Goal: Transaction & Acquisition: Book appointment/travel/reservation

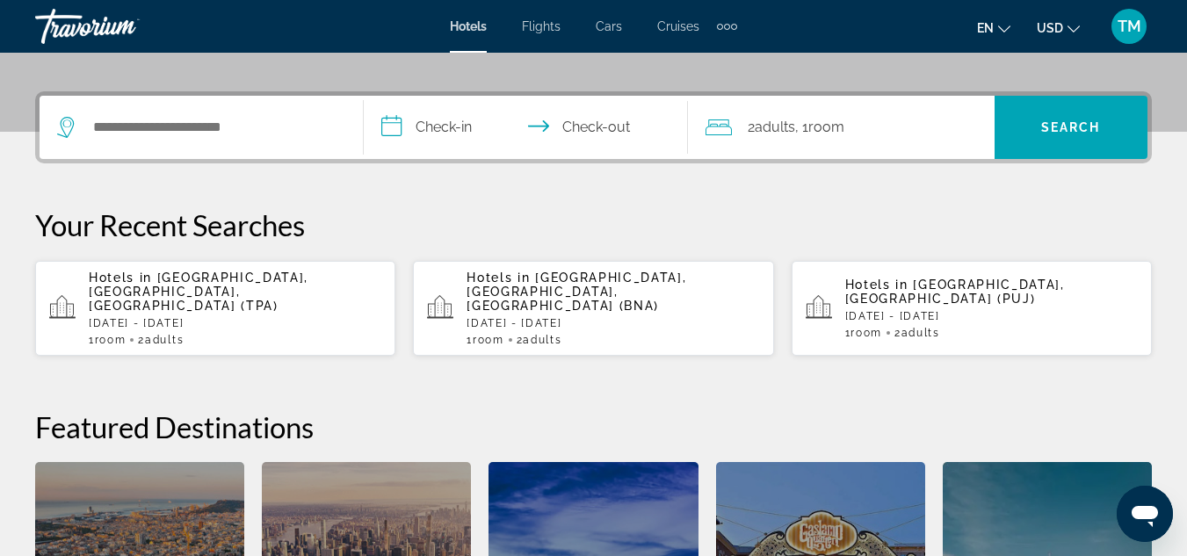
scroll to position [388, 0]
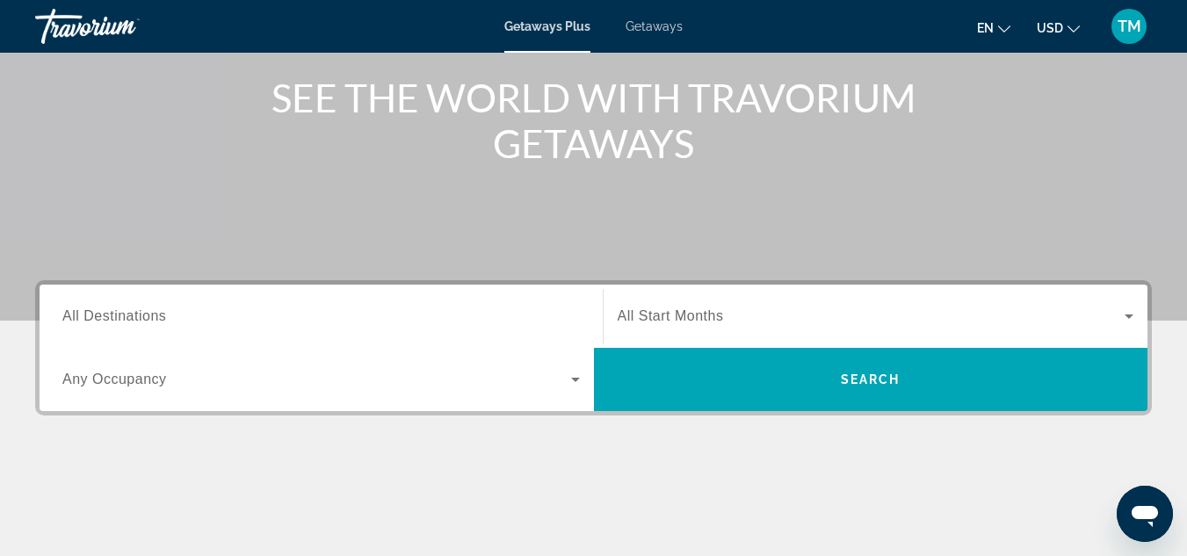
scroll to position [105, 0]
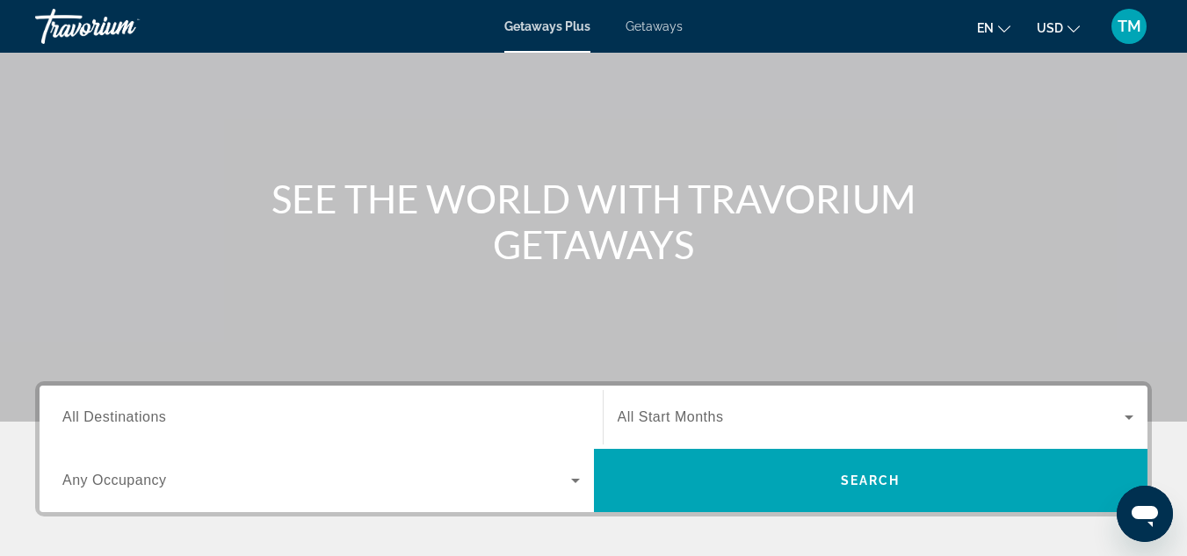
click at [651, 30] on span "Getaways" at bounding box center [653, 26] width 57 height 14
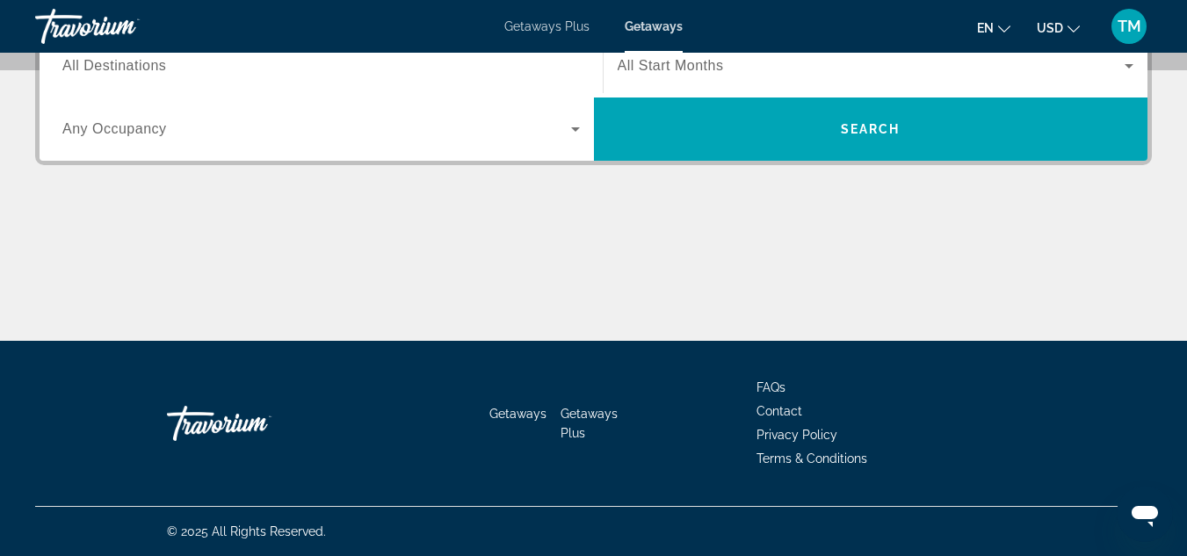
scroll to position [281, 0]
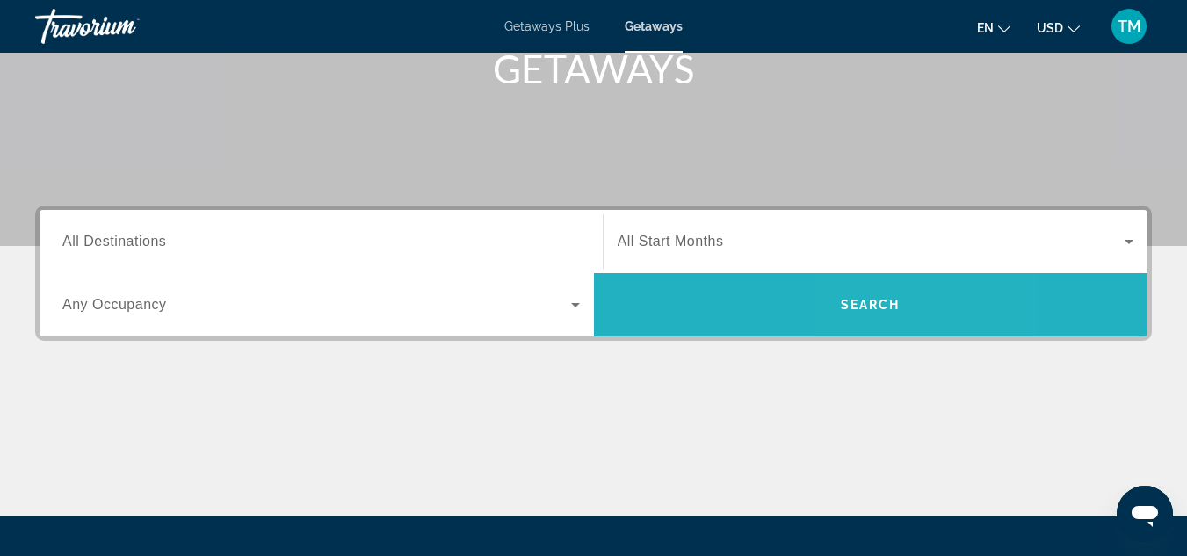
click at [871, 295] on span "Search widget" at bounding box center [871, 305] width 554 height 42
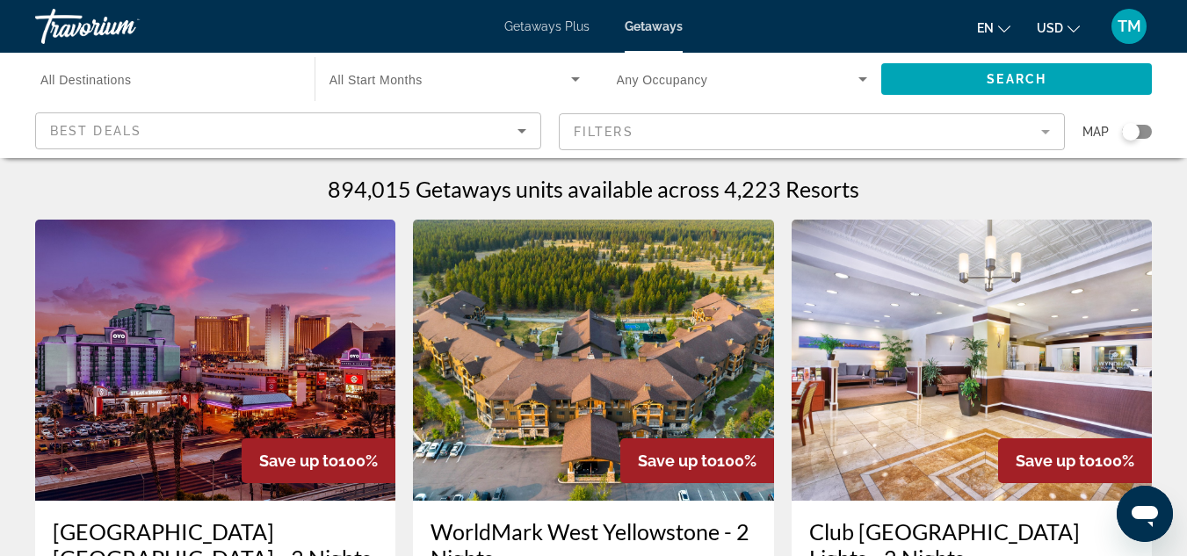
click at [576, 83] on icon "Search widget" at bounding box center [575, 79] width 21 height 21
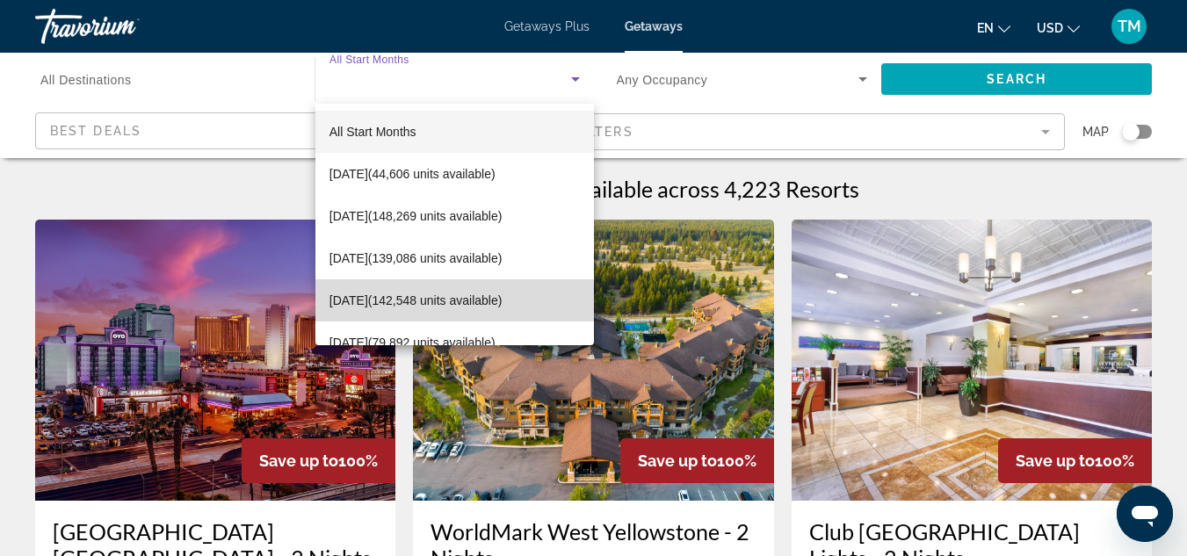
click at [472, 299] on span "December 2025 (142,548 units available)" at bounding box center [415, 300] width 173 height 21
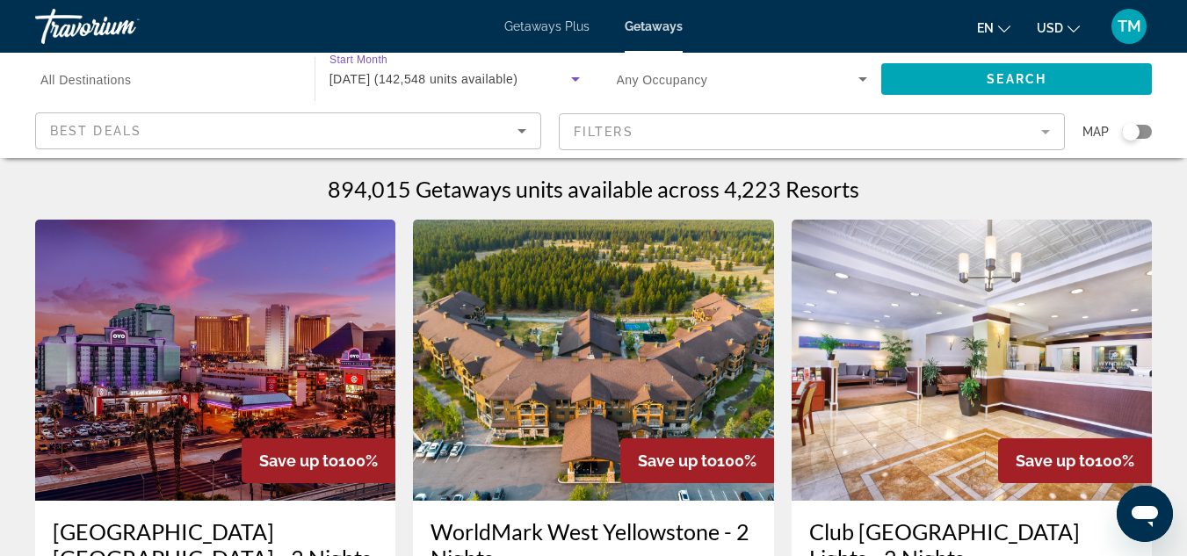
click at [861, 76] on icon "Search widget" at bounding box center [862, 79] width 21 height 21
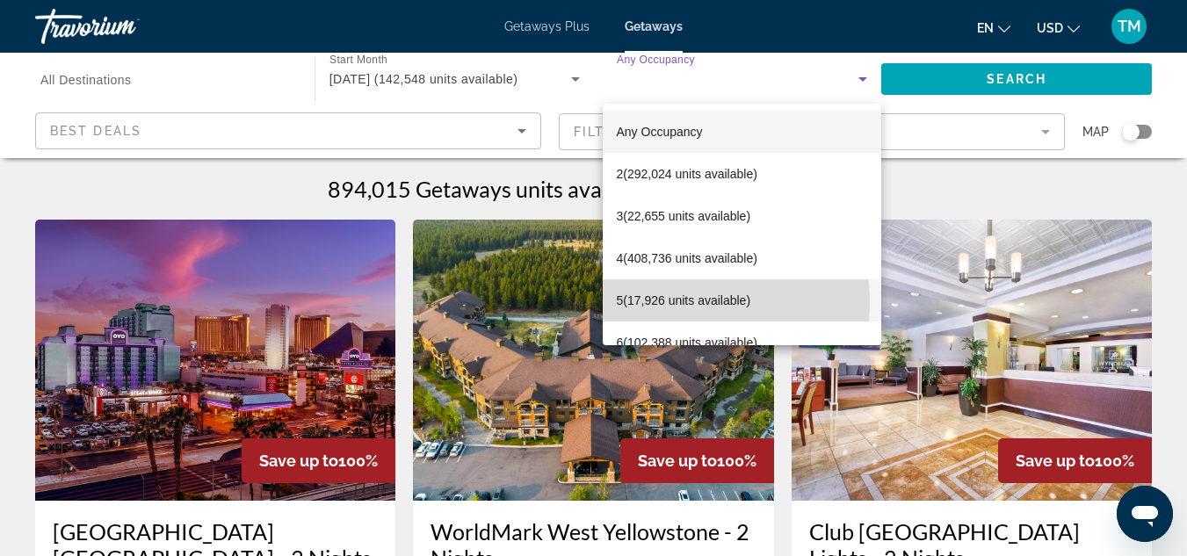
click at [687, 302] on span "5 (17,926 units available)" at bounding box center [684, 300] width 134 height 21
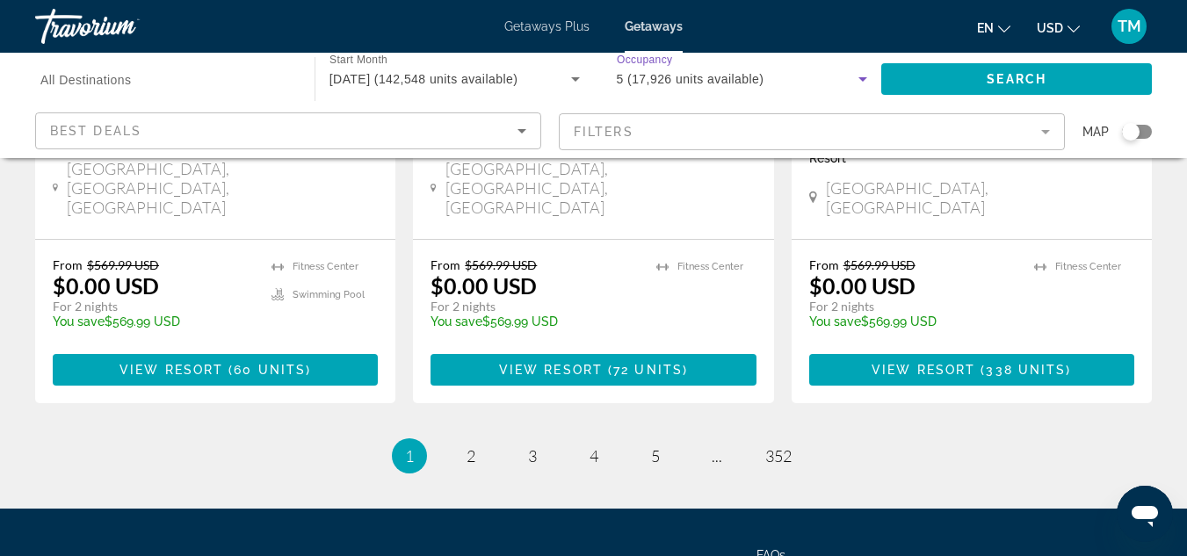
scroll to position [2444, 0]
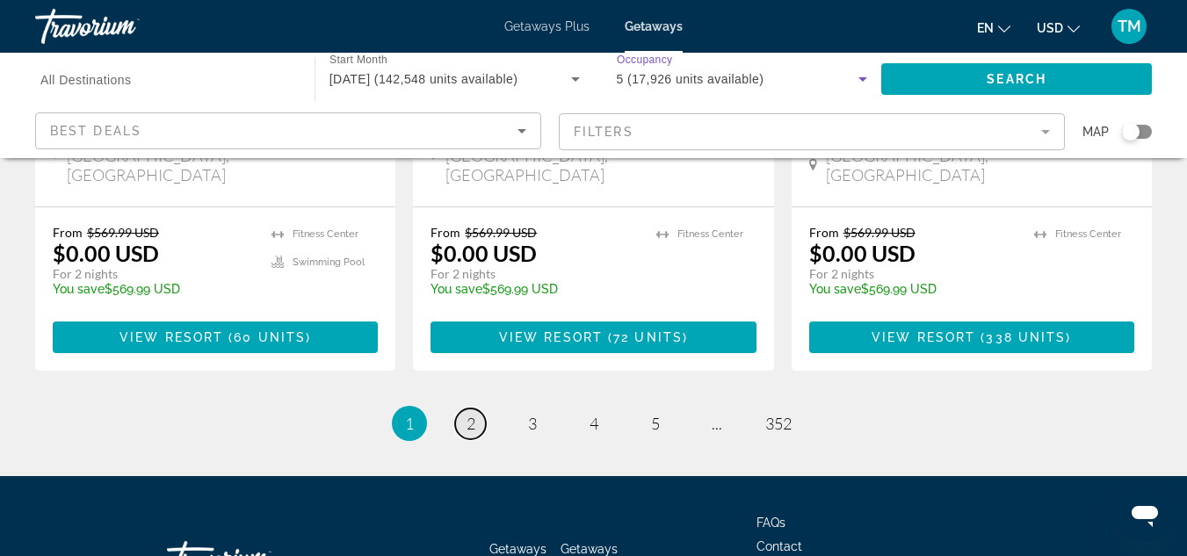
click at [466, 414] on span "2" at bounding box center [470, 423] width 9 height 19
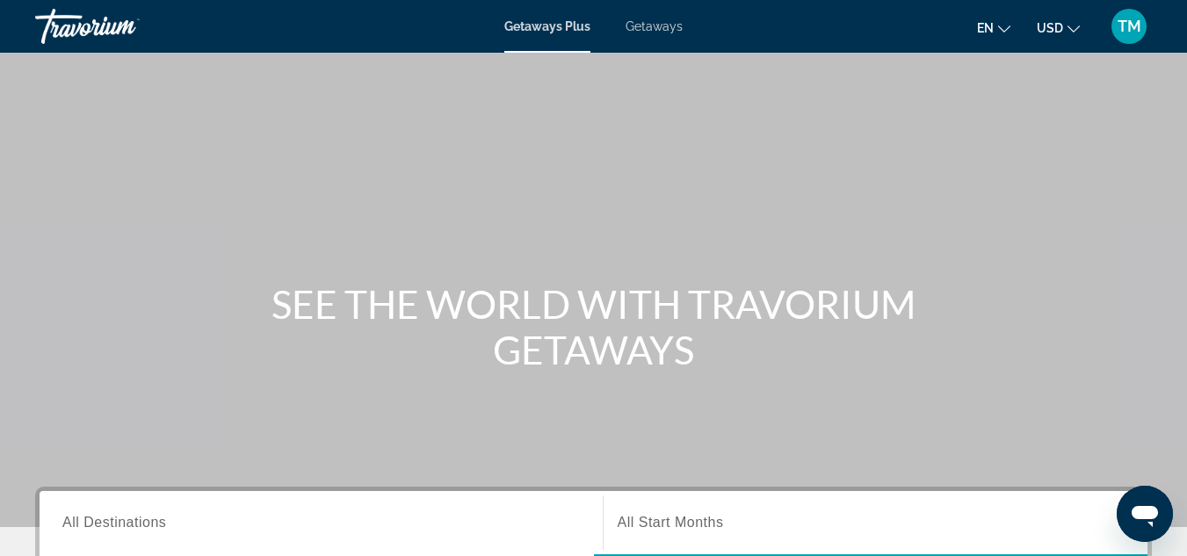
click at [538, 20] on span "Getaways Plus" at bounding box center [547, 26] width 86 height 14
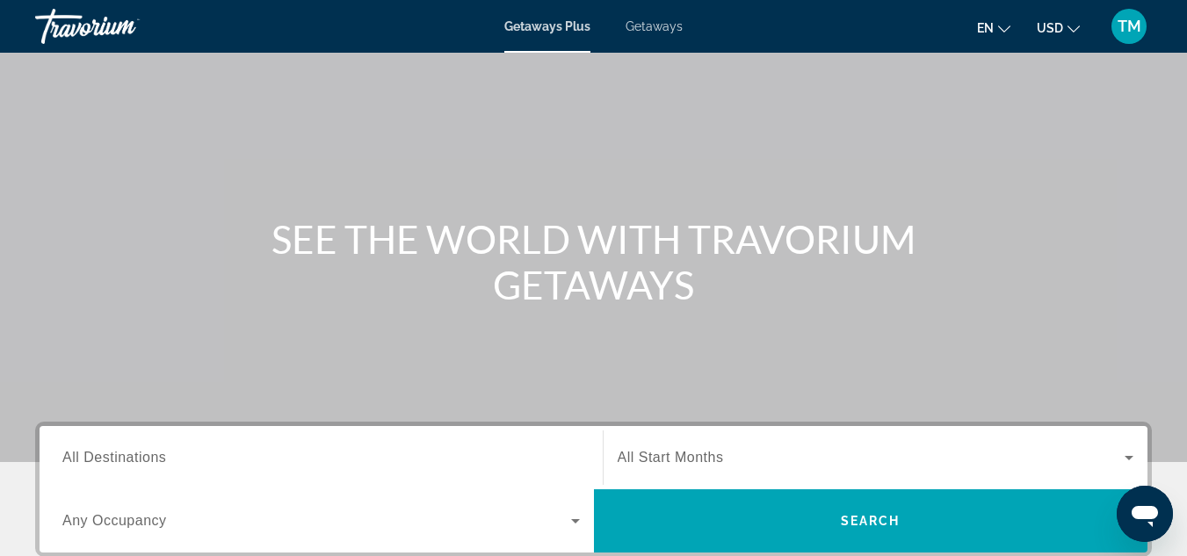
scroll to position [176, 0]
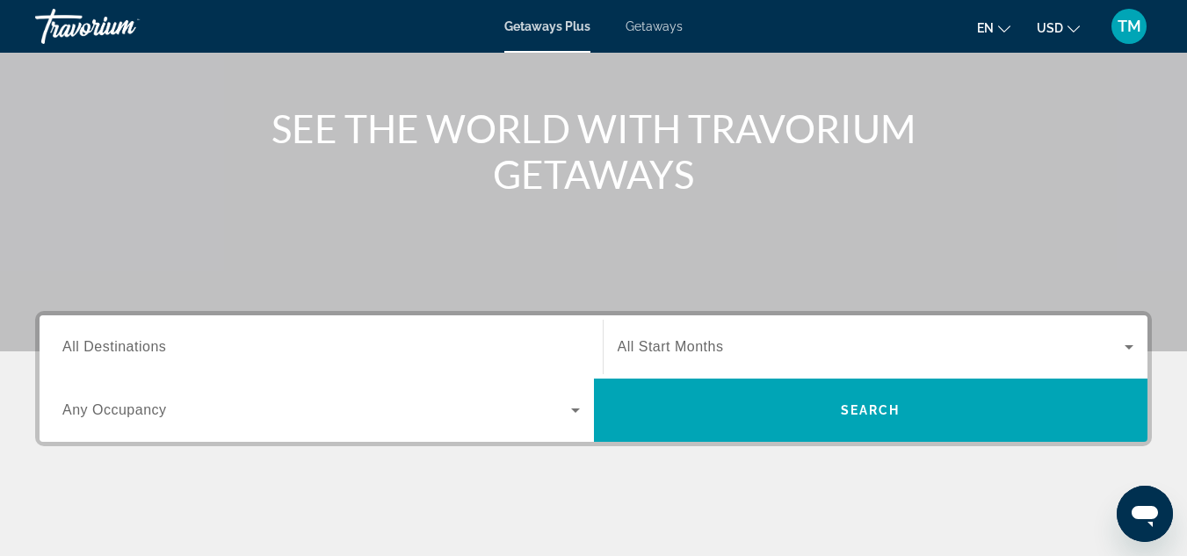
click at [1127, 344] on icon "Search widget" at bounding box center [1128, 346] width 21 height 21
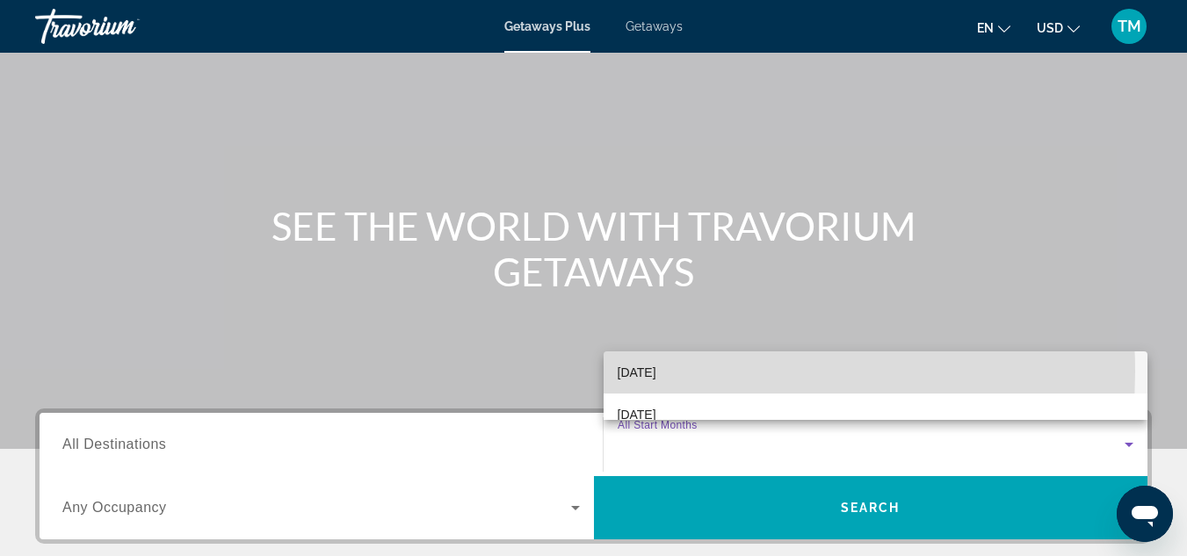
click at [656, 372] on span "December 2025" at bounding box center [636, 372] width 39 height 21
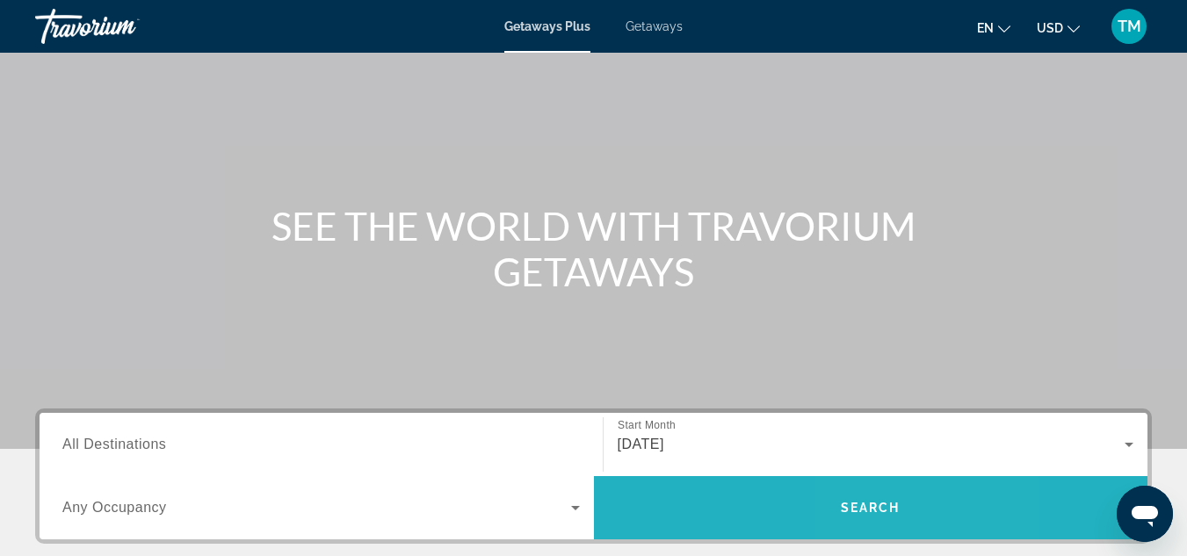
click at [870, 504] on span "Search" at bounding box center [871, 508] width 60 height 14
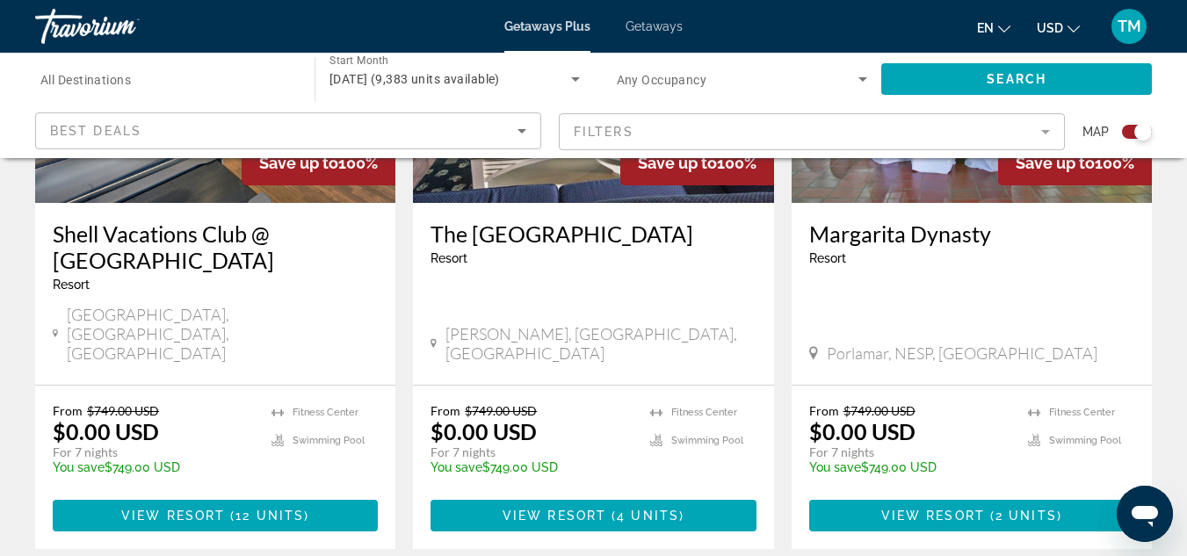
scroll to position [2723, 0]
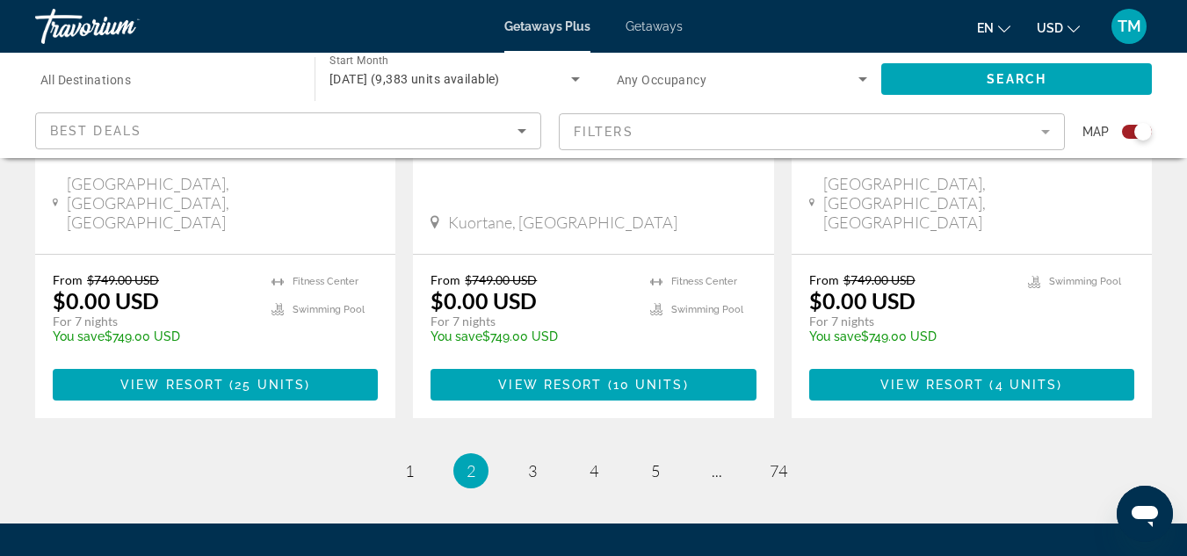
scroll to position [2962, 0]
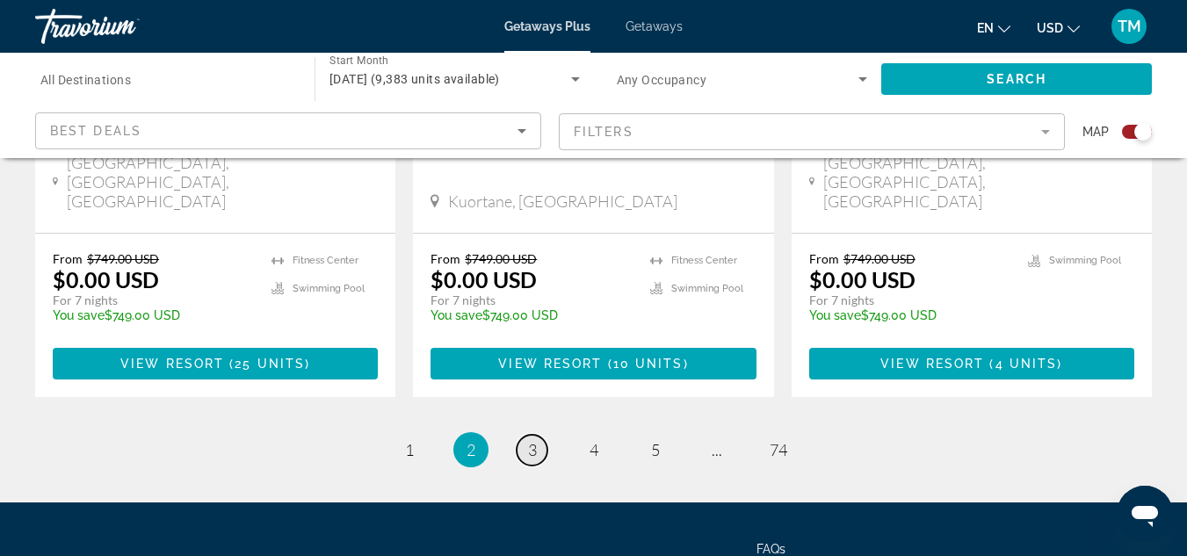
click at [536, 440] on span "3" at bounding box center [532, 449] width 9 height 19
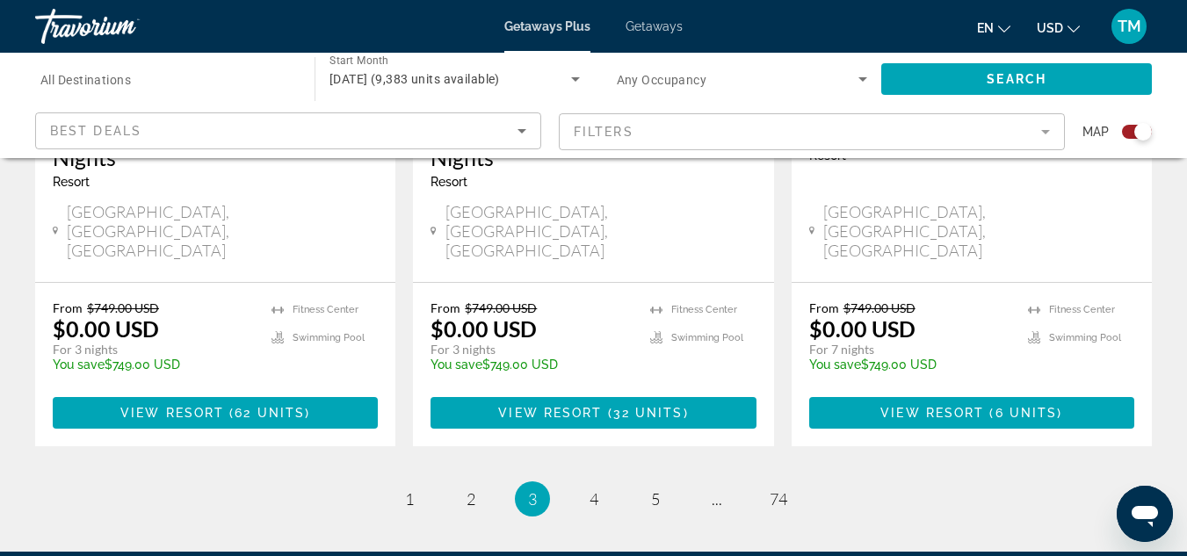
scroll to position [2898, 0]
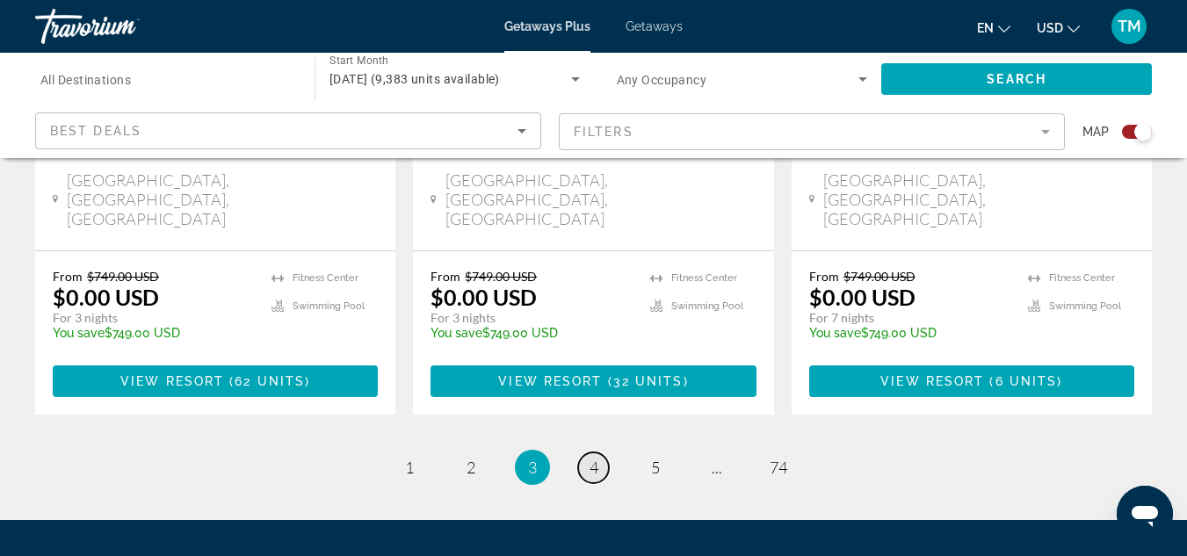
click at [595, 458] on span "4" at bounding box center [593, 467] width 9 height 19
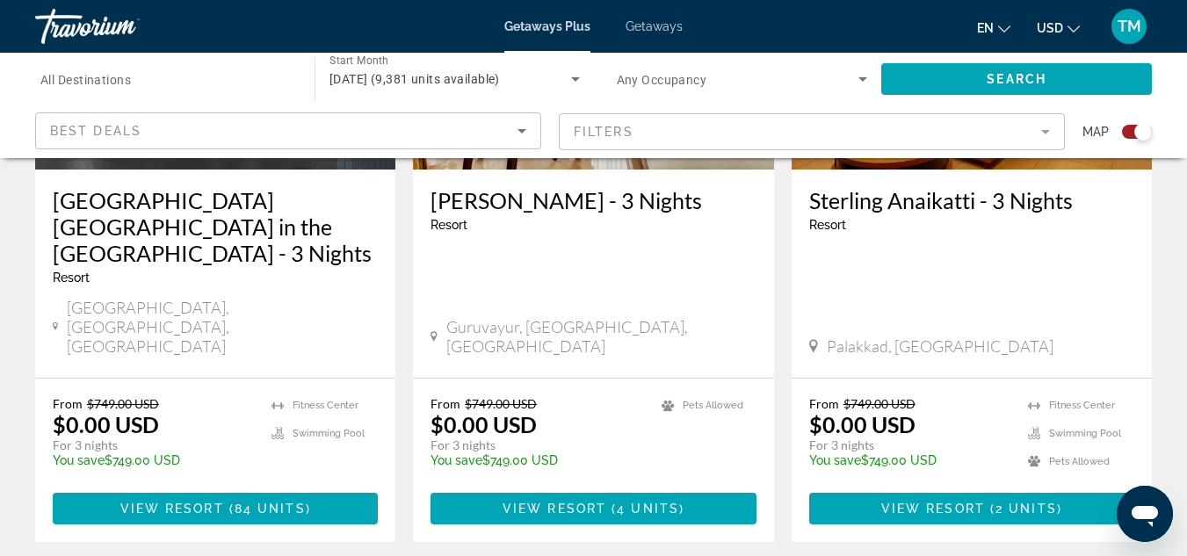
scroll to position [2810, 0]
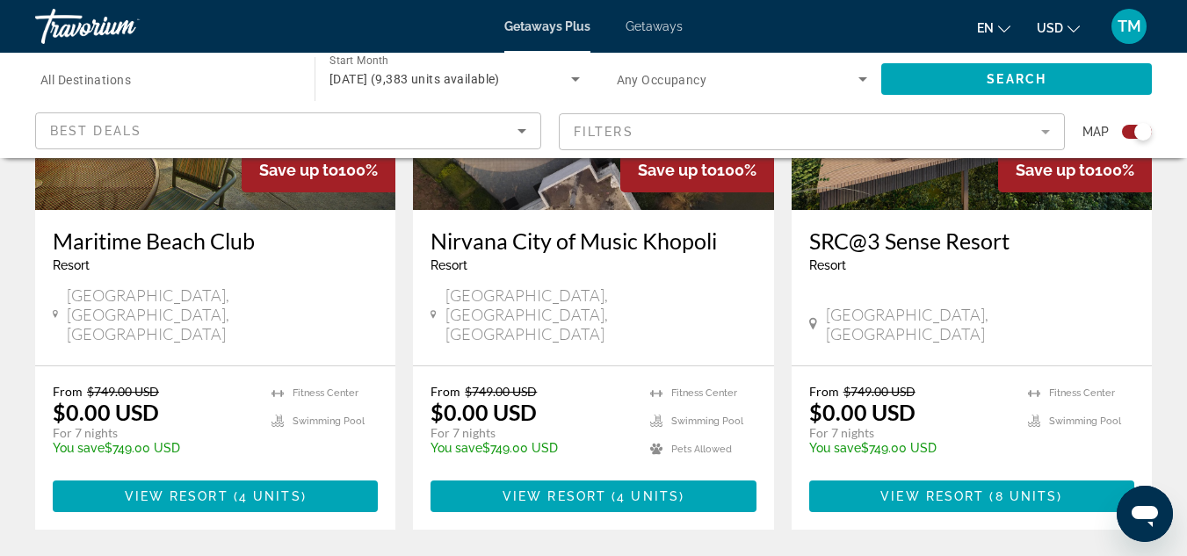
scroll to position [2803, 0]
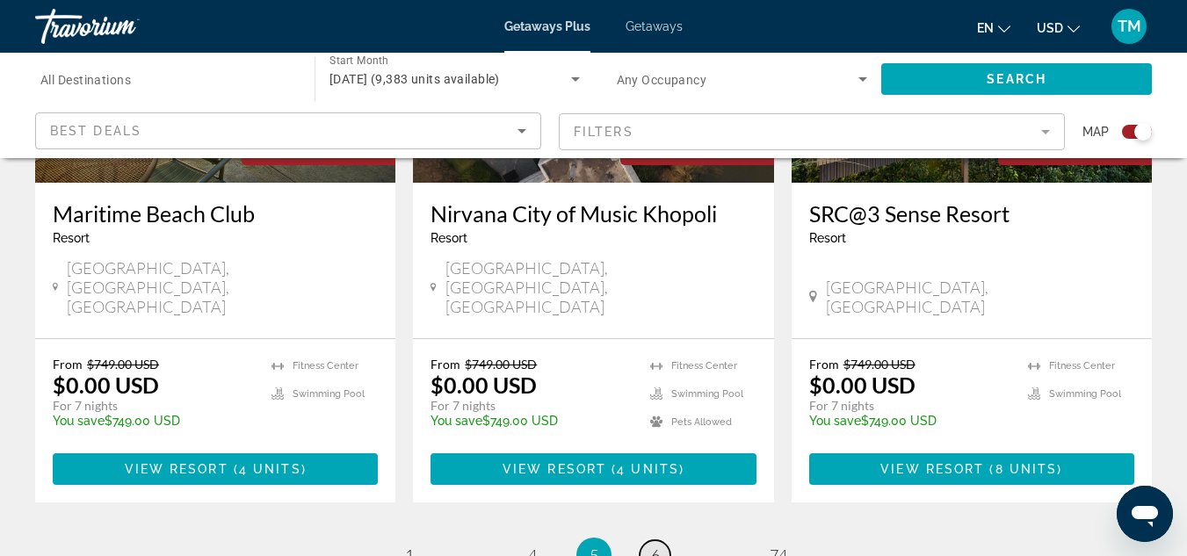
click at [662, 540] on link "page 6" at bounding box center [654, 555] width 31 height 31
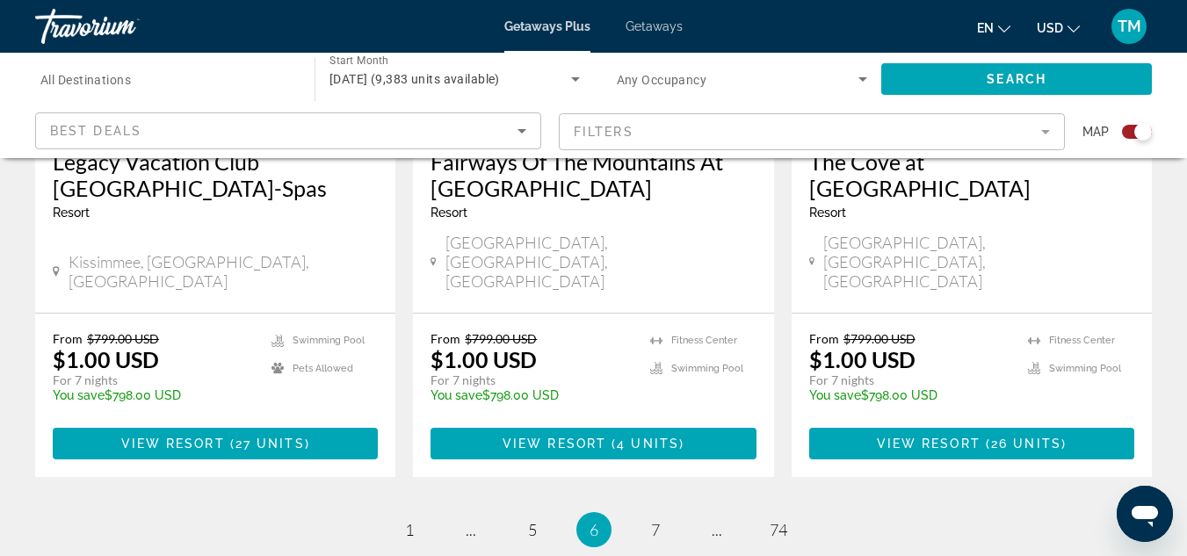
scroll to position [2898, 0]
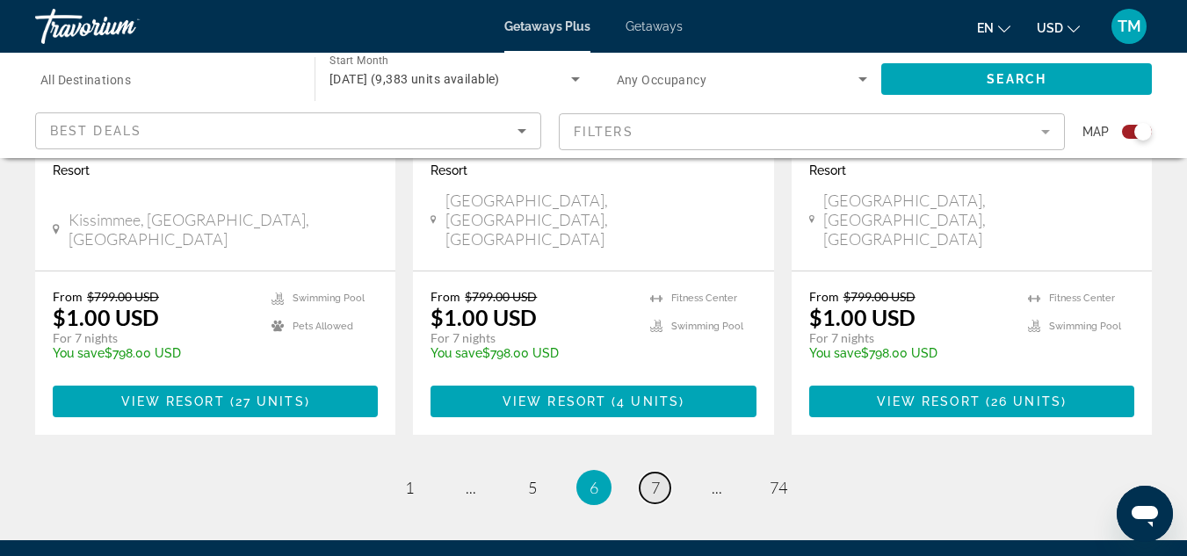
click at [658, 478] on span "7" at bounding box center [655, 487] width 9 height 19
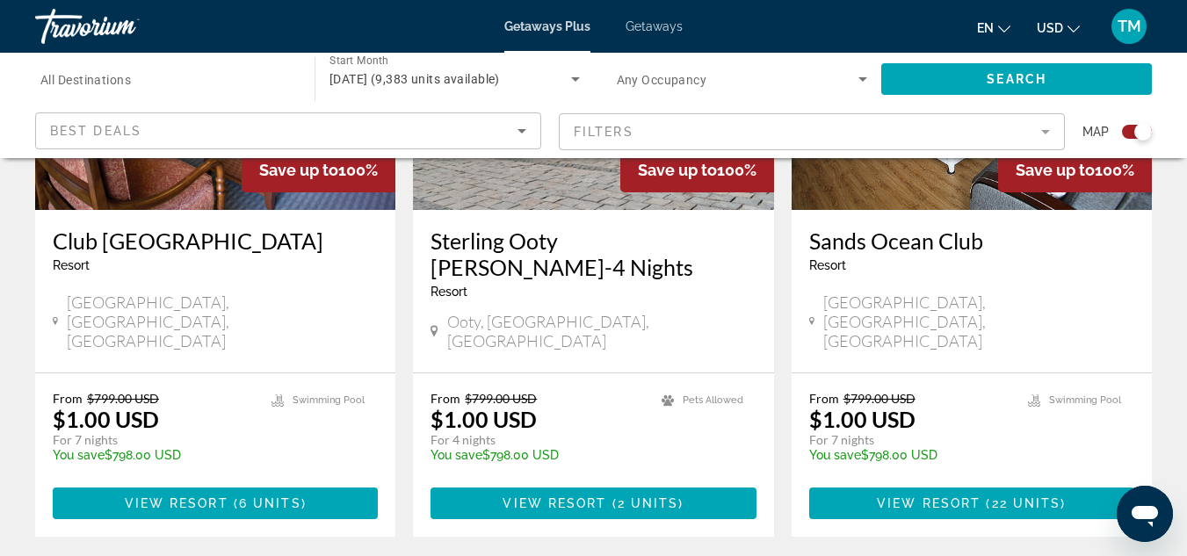
scroll to position [2891, 0]
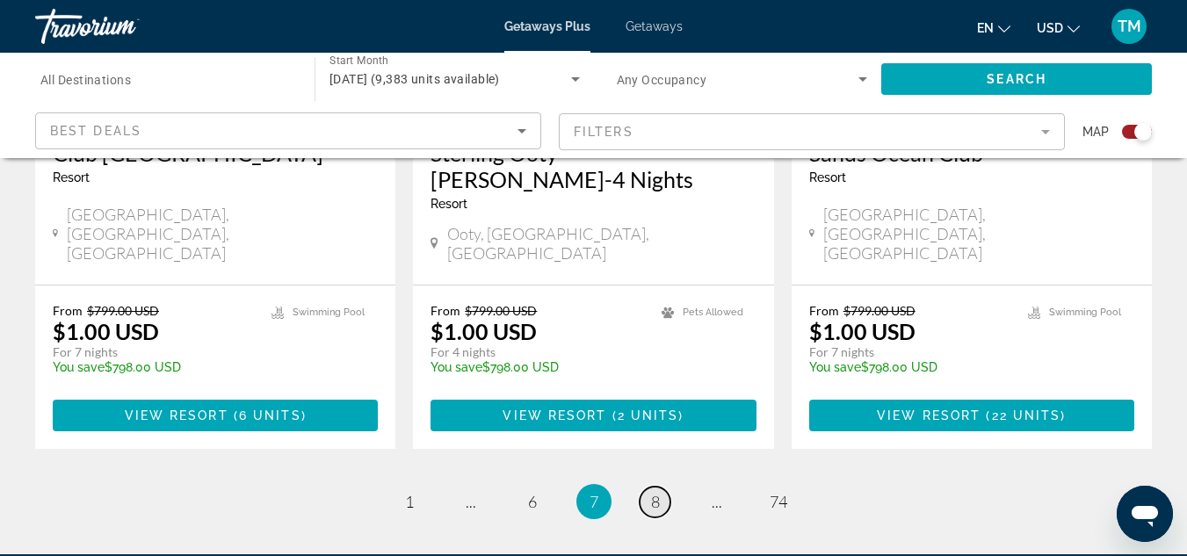
click at [653, 492] on span "8" at bounding box center [655, 501] width 9 height 19
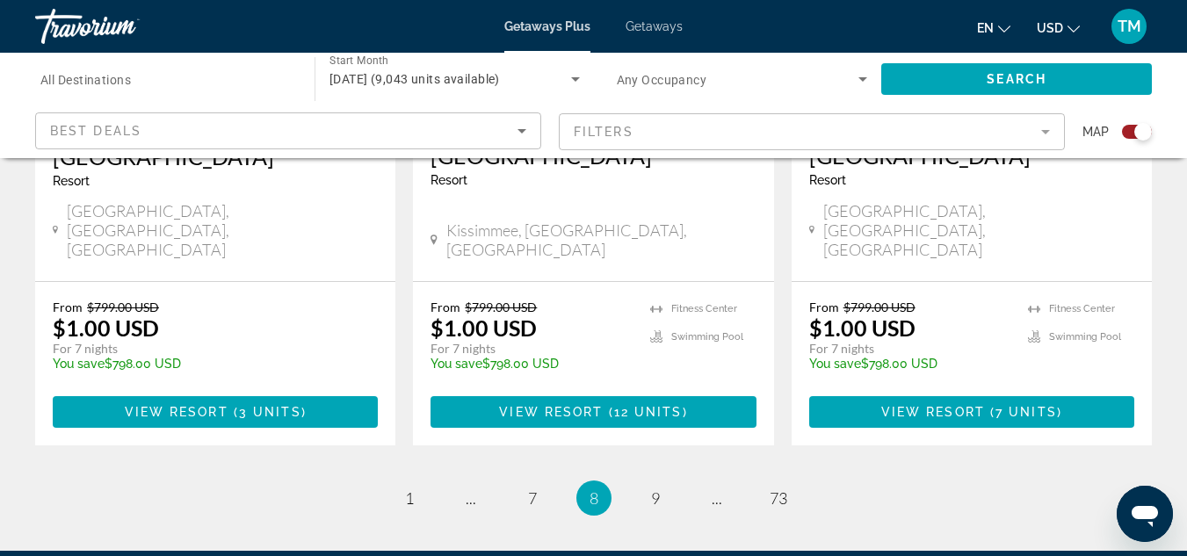
scroll to position [2898, 0]
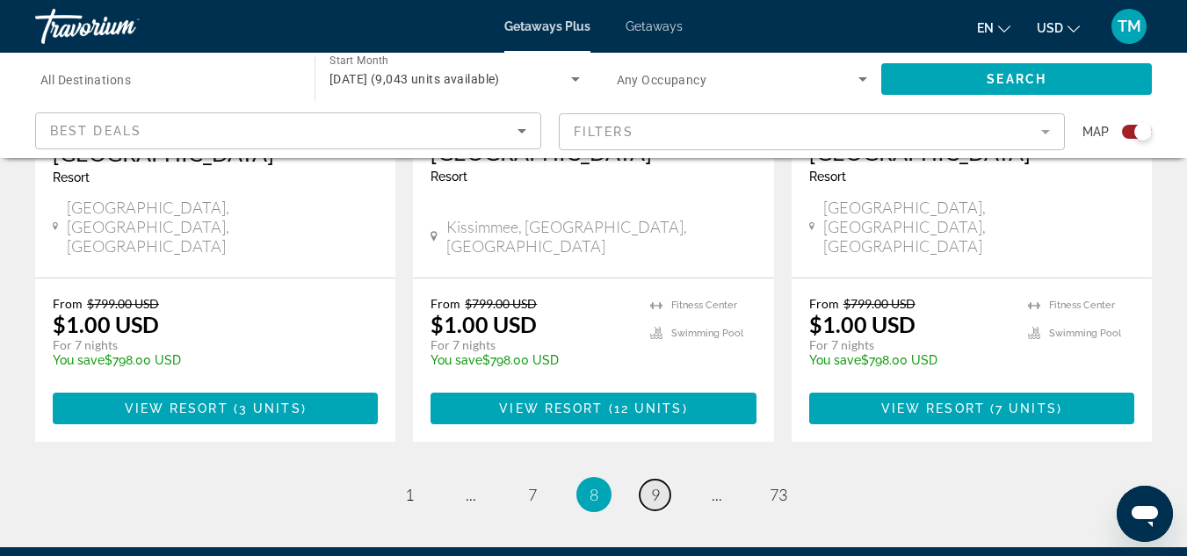
click at [653, 485] on span "9" at bounding box center [655, 494] width 9 height 19
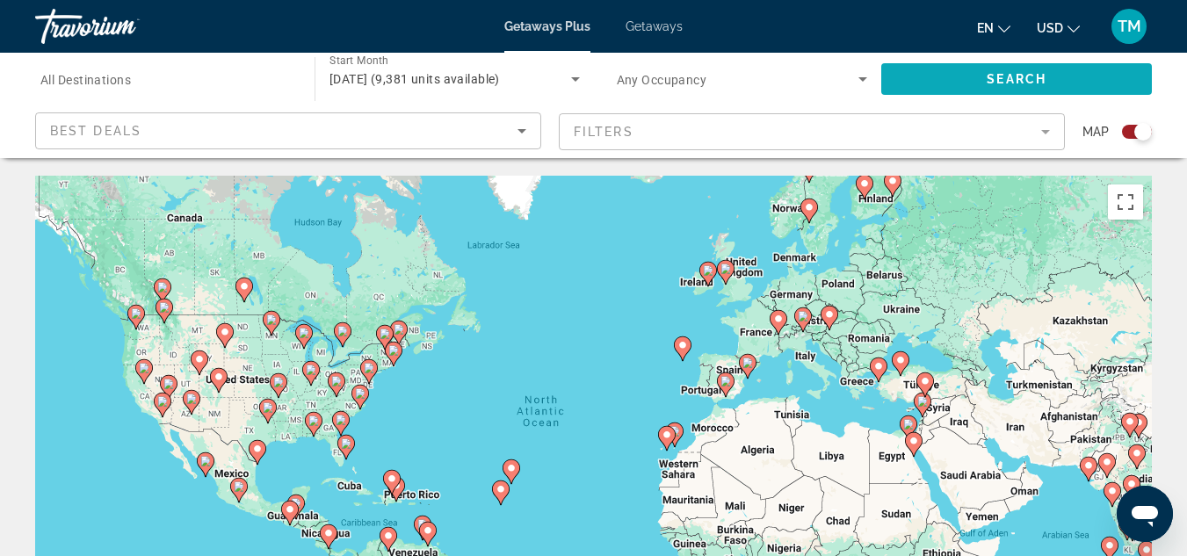
click at [910, 74] on span "Search widget" at bounding box center [1016, 79] width 271 height 42
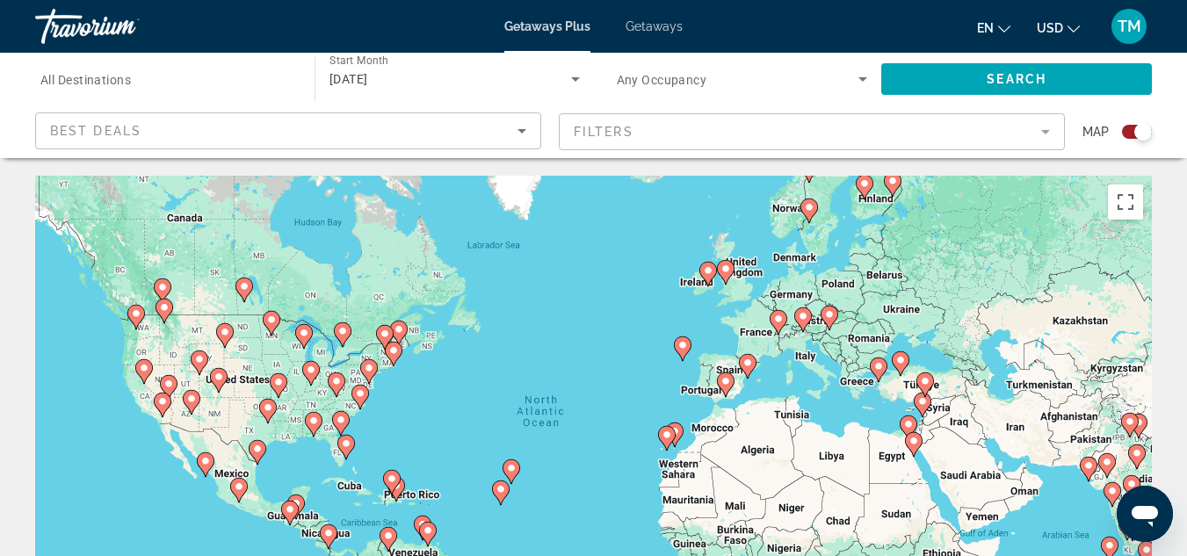
click at [189, 132] on div "Best Deals" at bounding box center [283, 130] width 467 height 21
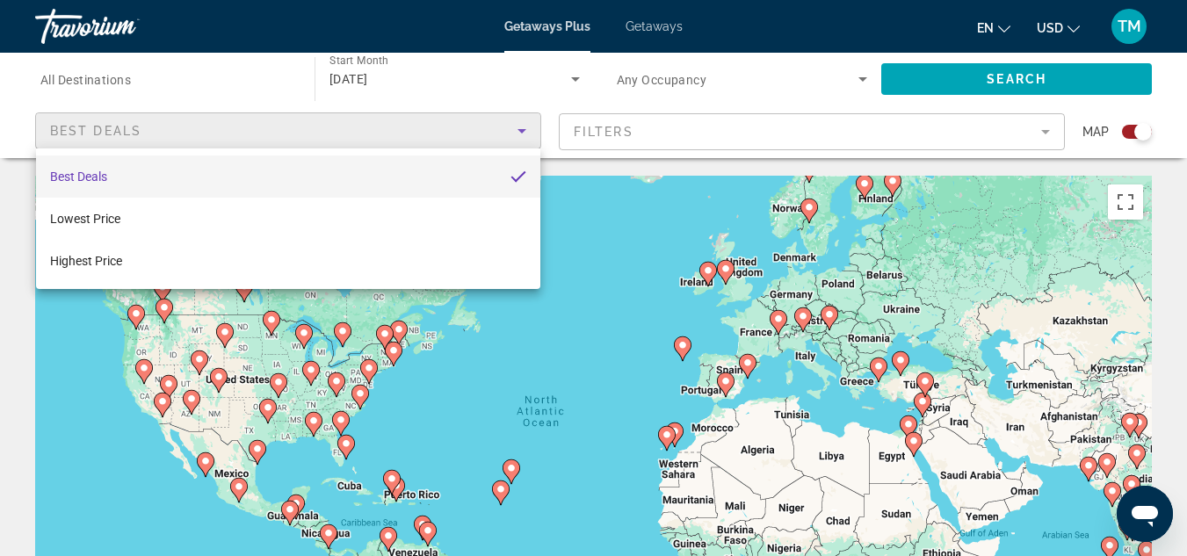
click at [1041, 130] on div at bounding box center [593, 278] width 1187 height 556
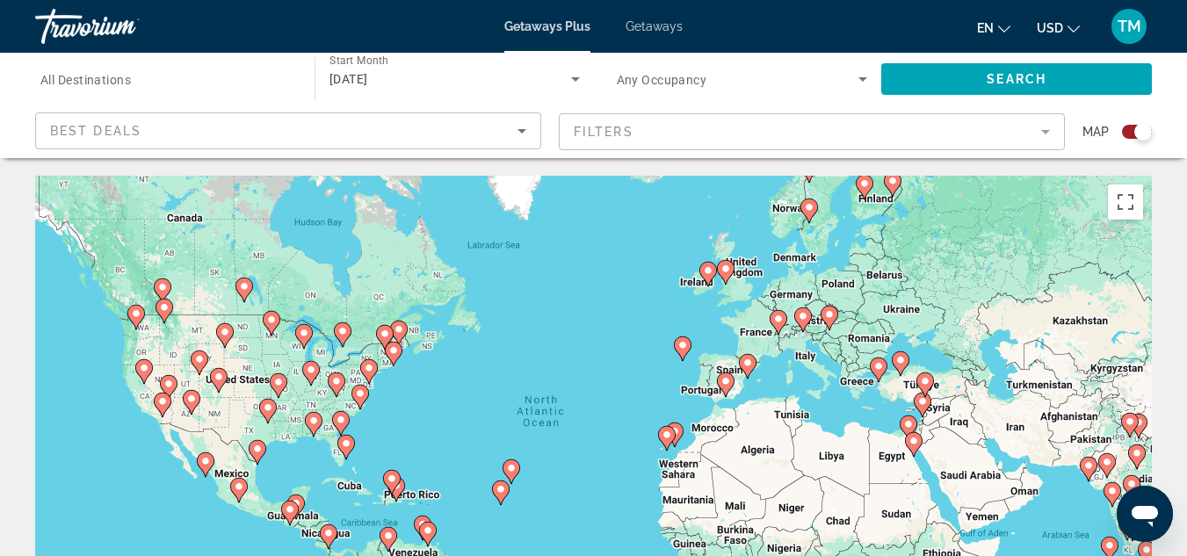
click at [1041, 130] on mat-form-field "Filters" at bounding box center [812, 131] width 506 height 37
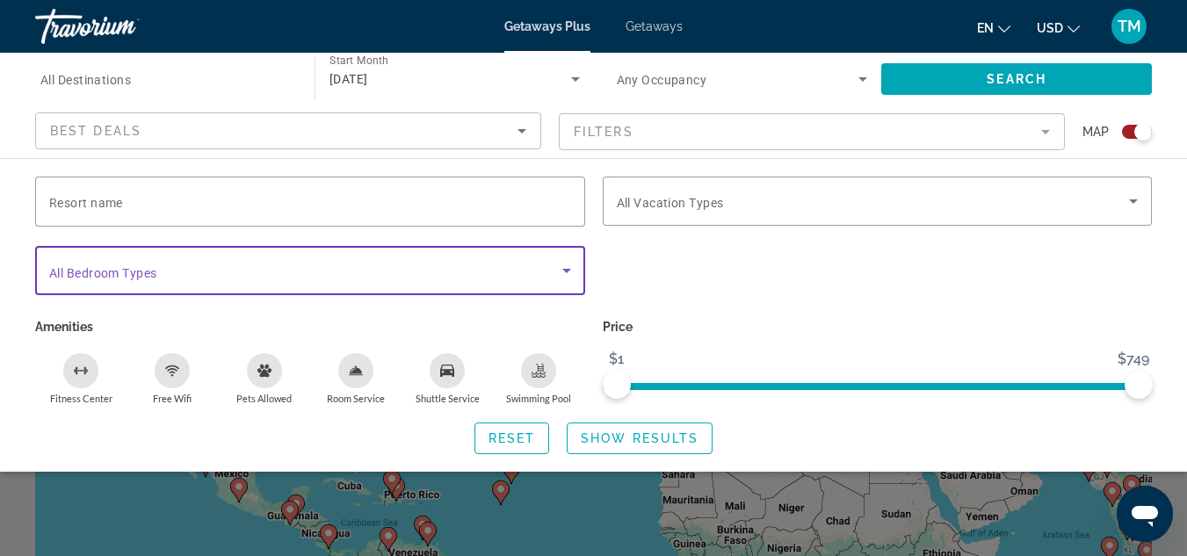
click at [566, 271] on icon "Search widget" at bounding box center [566, 271] width 9 height 4
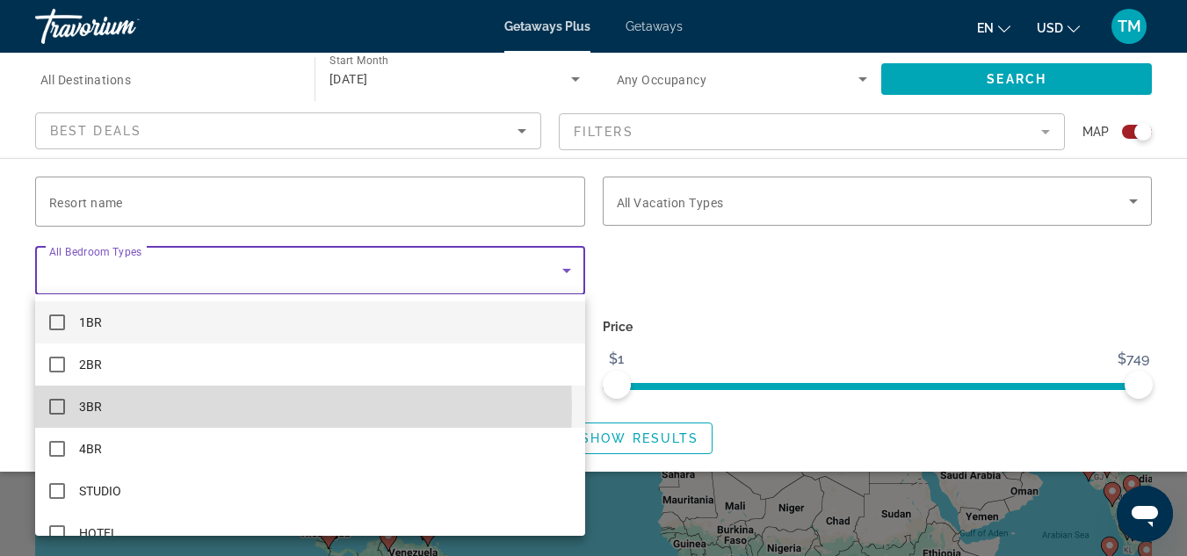
click at [58, 407] on mat-pseudo-checkbox at bounding box center [57, 407] width 16 height 16
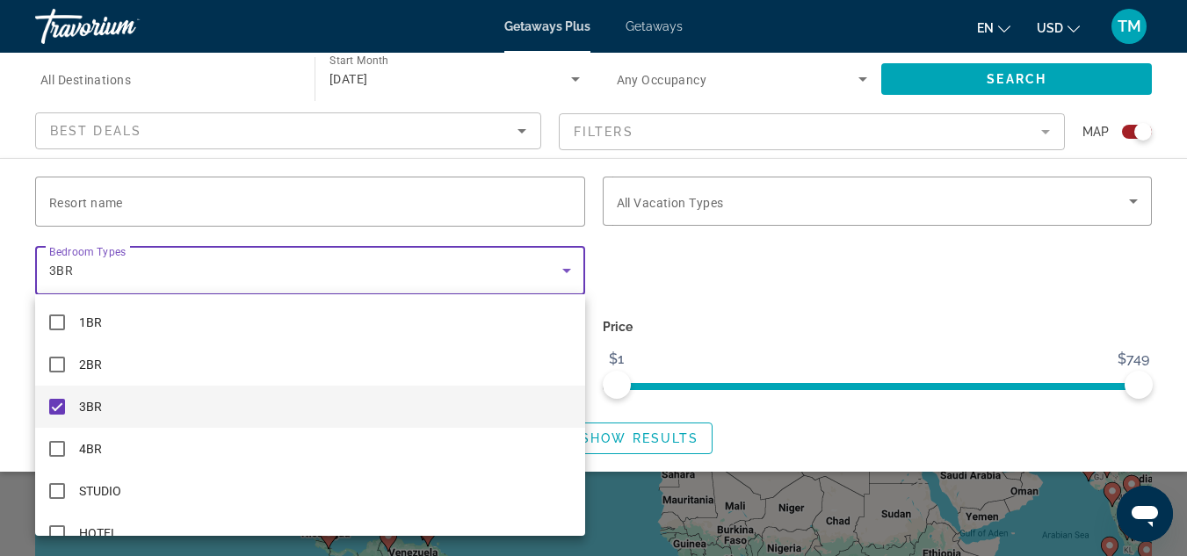
click at [813, 283] on div at bounding box center [593, 278] width 1187 height 556
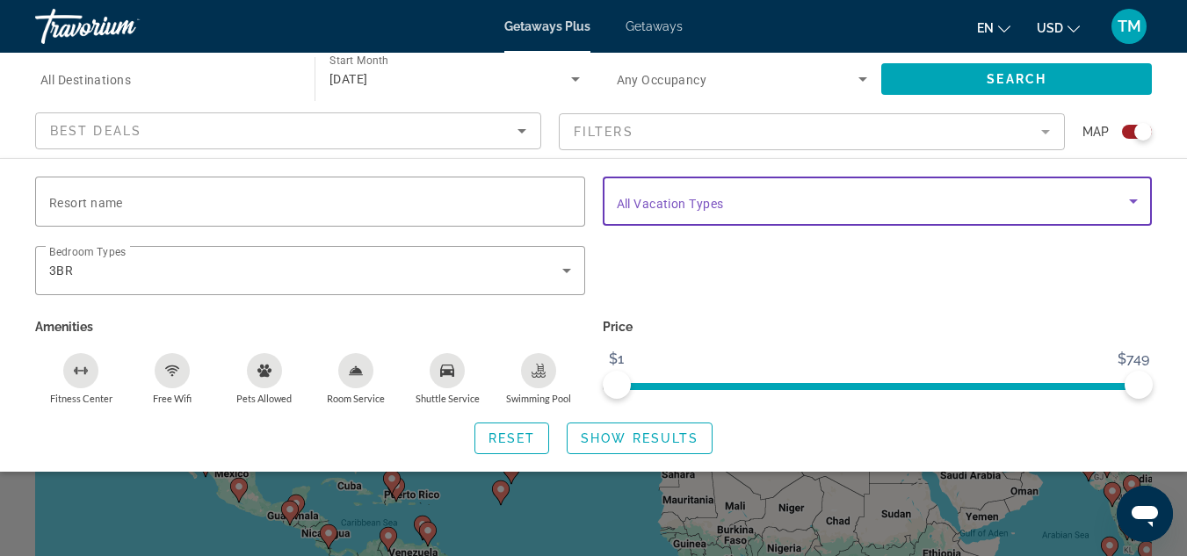
click at [1130, 196] on icon "Search widget" at bounding box center [1132, 201] width 21 height 21
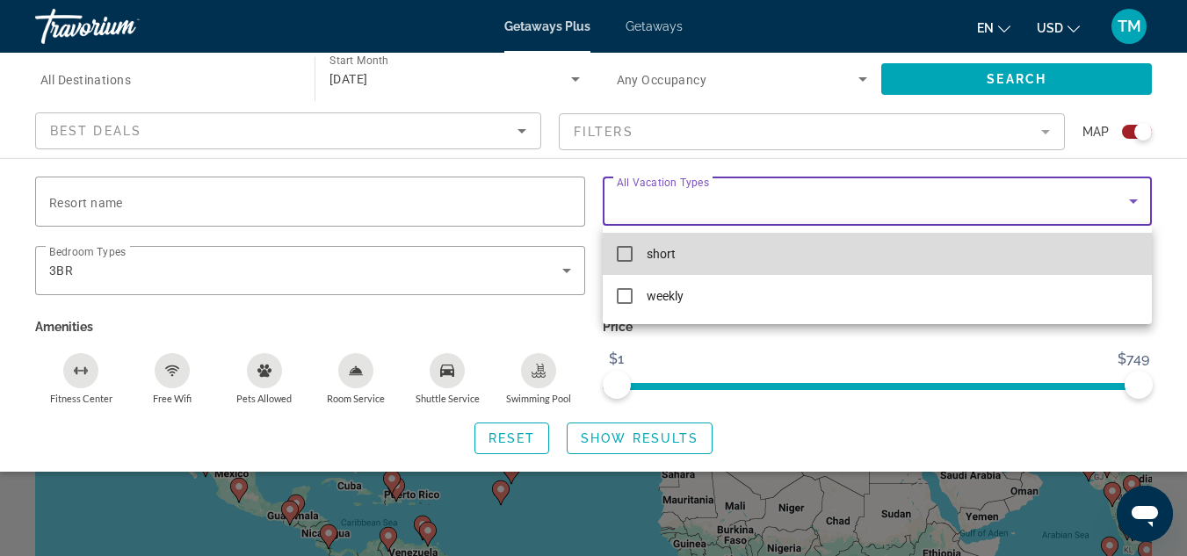
click at [630, 245] on mat-option "short" at bounding box center [877, 254] width 550 height 42
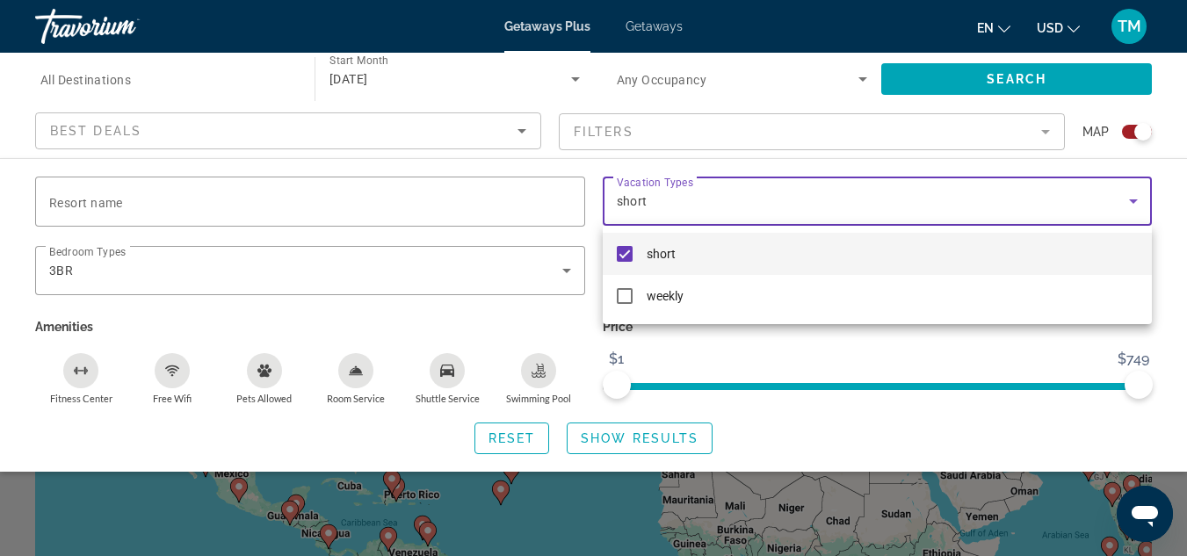
click at [470, 320] on div at bounding box center [593, 278] width 1187 height 556
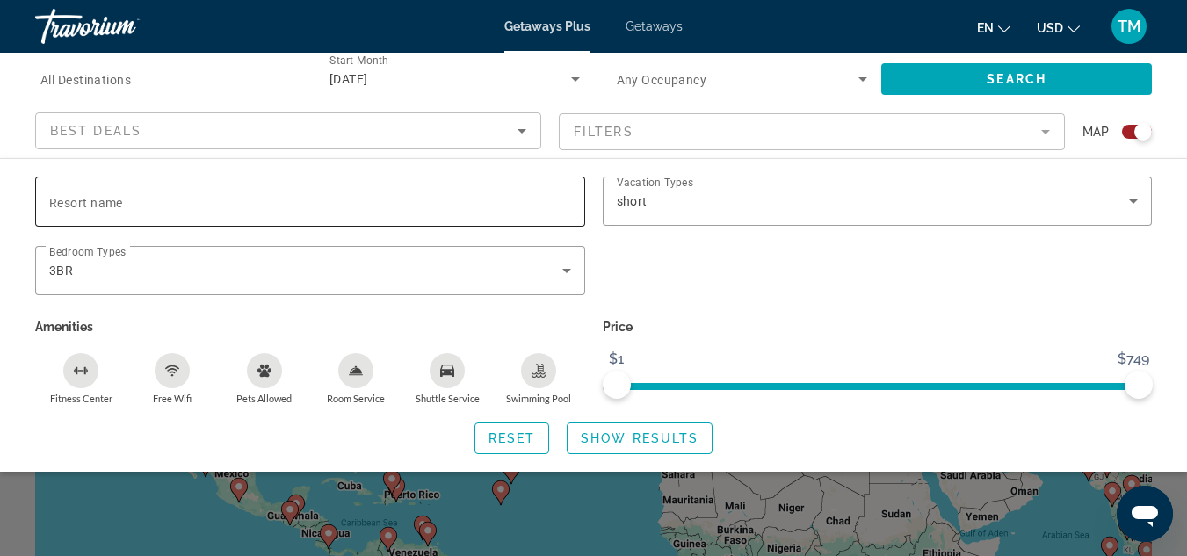
click at [108, 196] on span "Resort name" at bounding box center [86, 203] width 74 height 14
click at [108, 196] on input "Resort name" at bounding box center [310, 201] width 522 height 21
type input "*****"
click at [632, 436] on span "Show Results" at bounding box center [640, 438] width 118 height 14
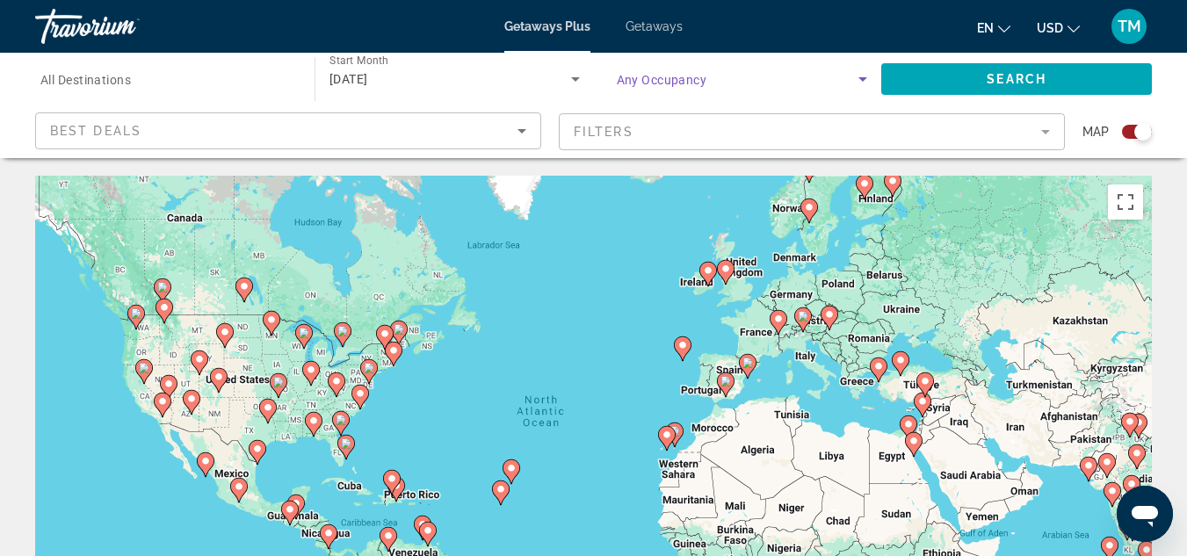
click at [859, 78] on icon "Search widget" at bounding box center [862, 79] width 21 height 21
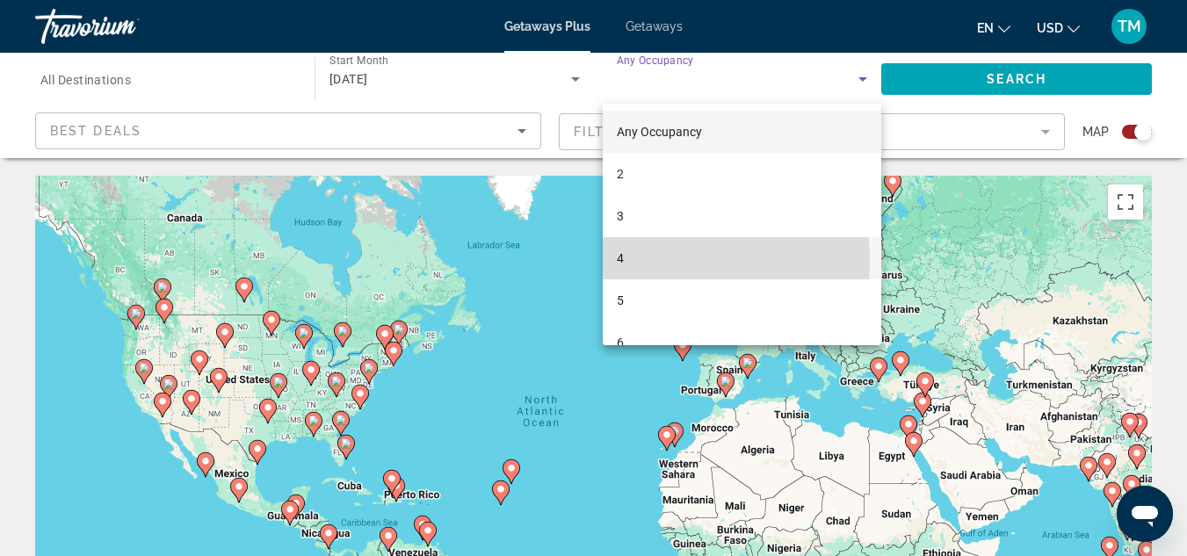
click at [647, 261] on mat-option "4" at bounding box center [741, 258] width 279 height 42
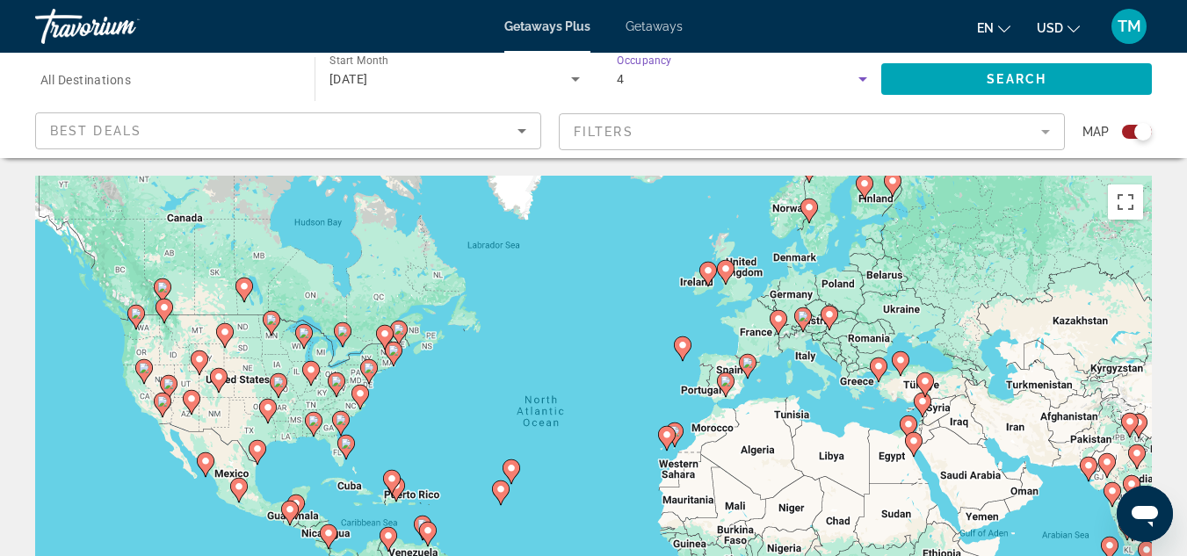
click at [865, 78] on icon "Search widget" at bounding box center [862, 79] width 9 height 4
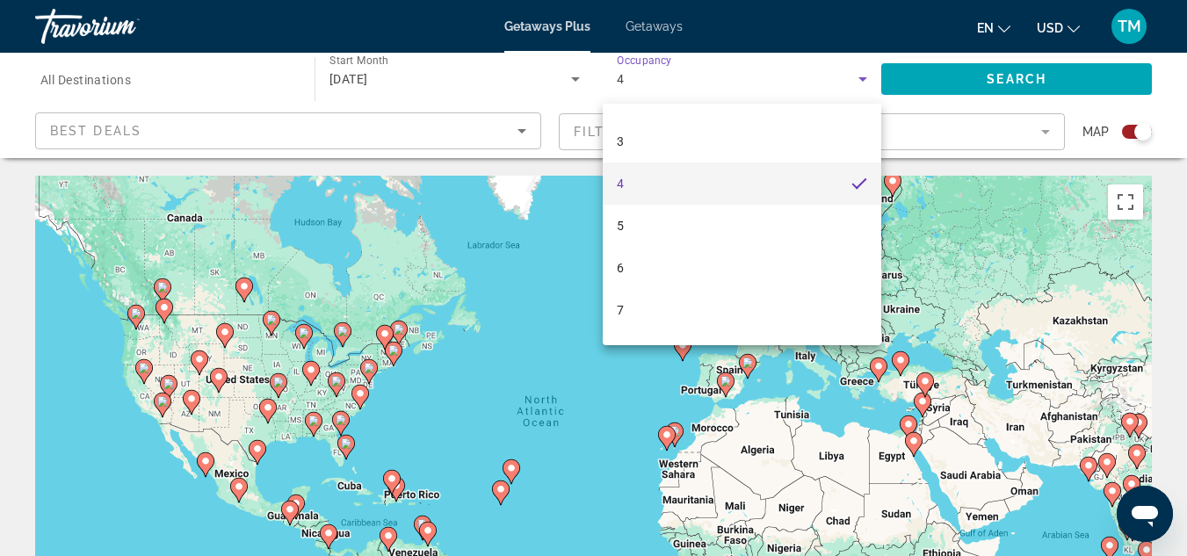
scroll to position [61, 0]
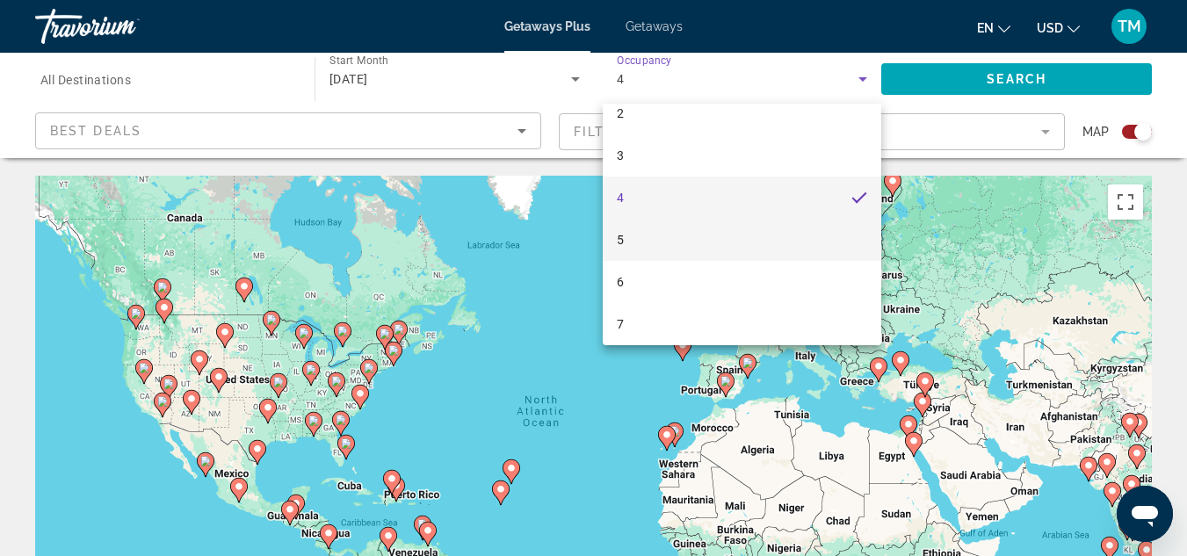
click at [666, 238] on mat-option "5" at bounding box center [741, 240] width 279 height 42
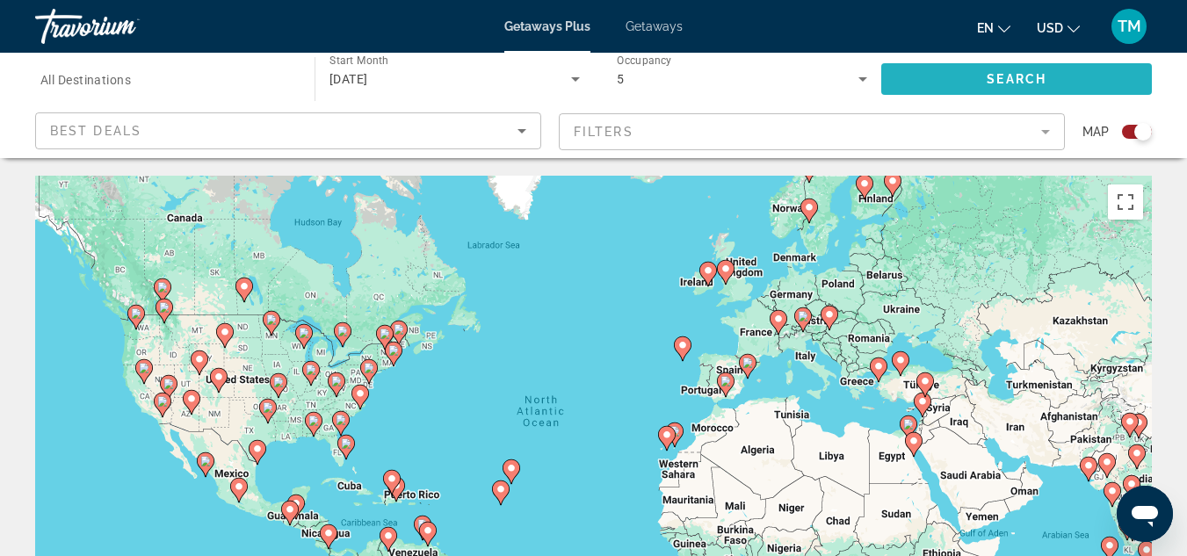
click at [1006, 75] on span "Search" at bounding box center [1016, 79] width 60 height 14
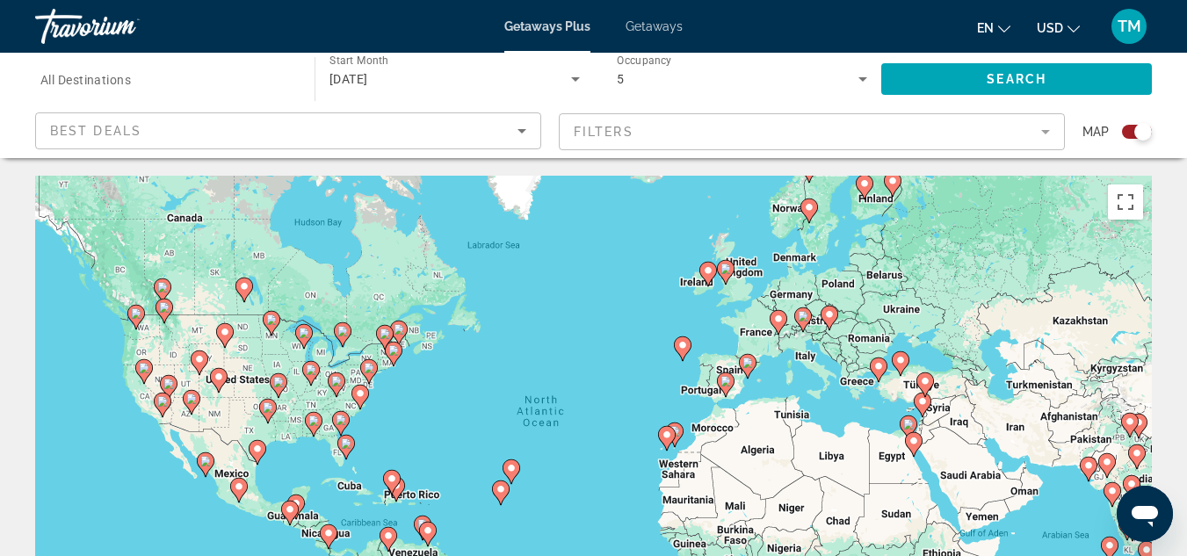
click at [522, 143] on div "Best Deals" at bounding box center [288, 137] width 476 height 49
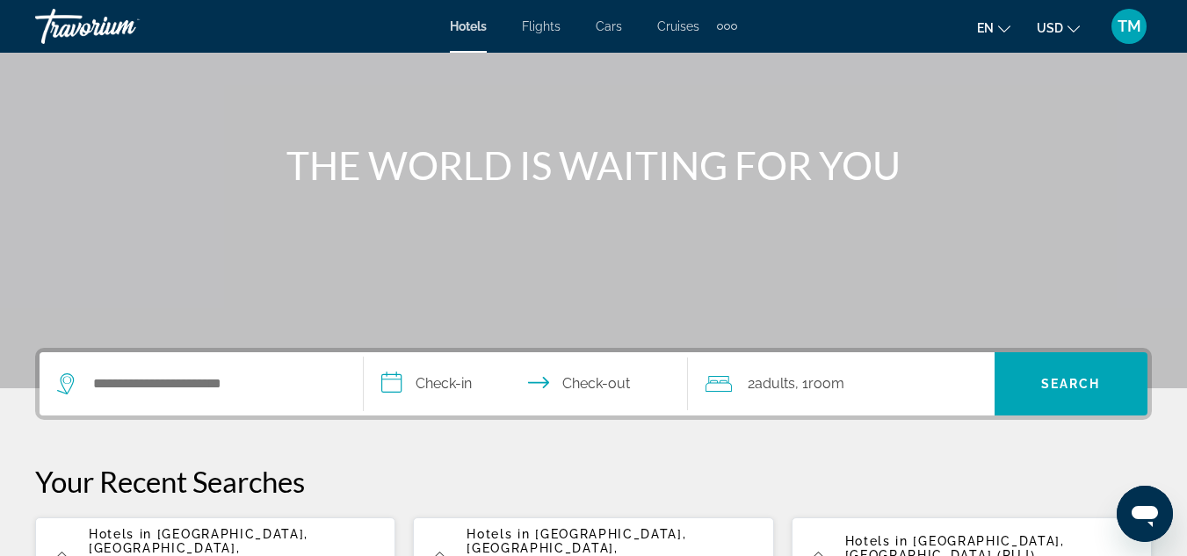
scroll to position [176, 0]
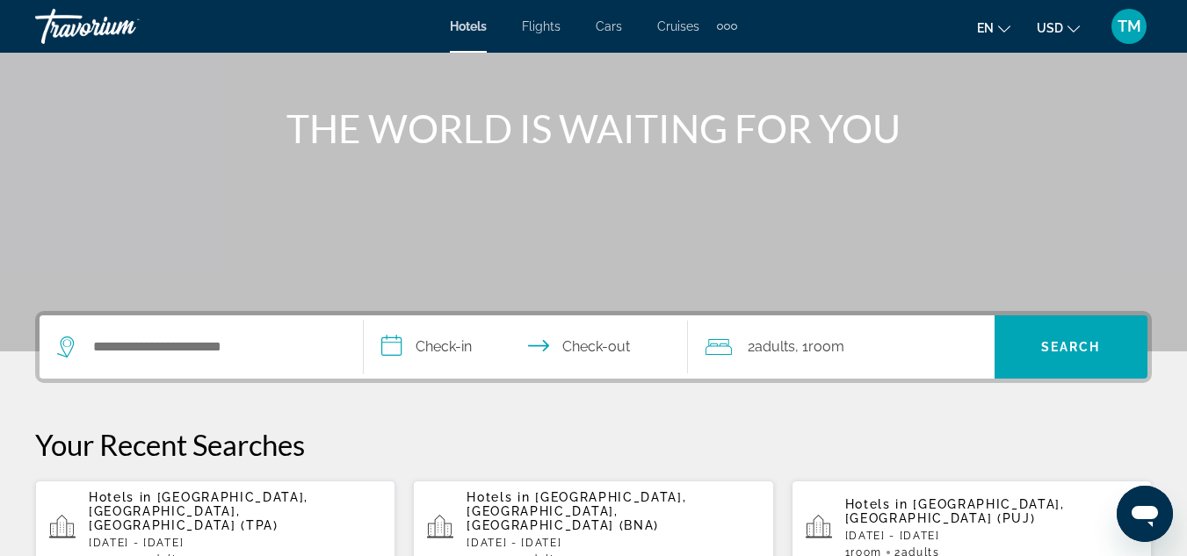
click at [154, 332] on div "Search widget" at bounding box center [201, 346] width 288 height 63
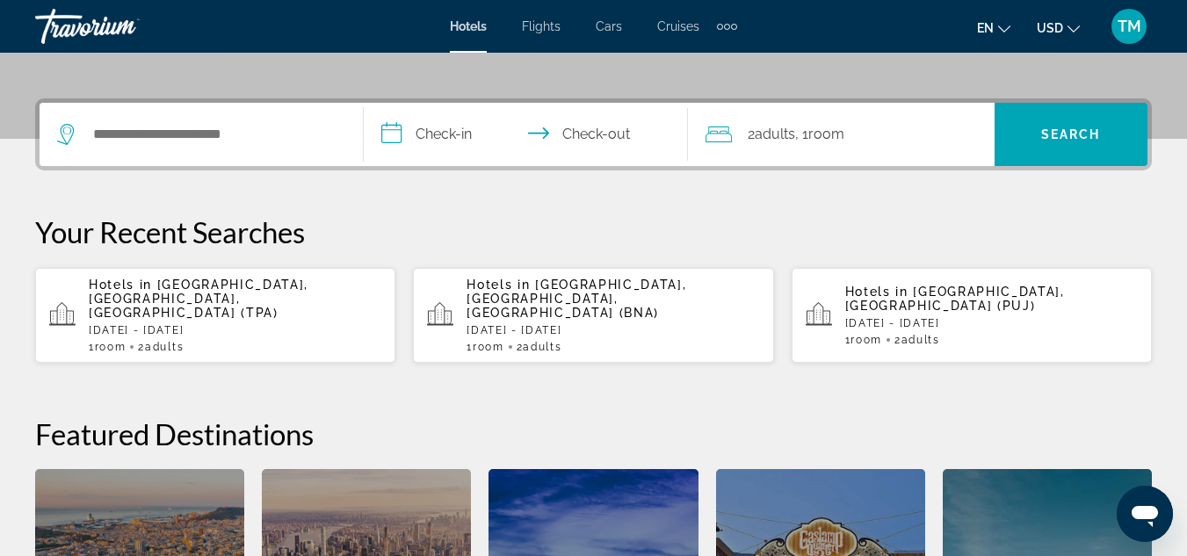
scroll to position [37, 0]
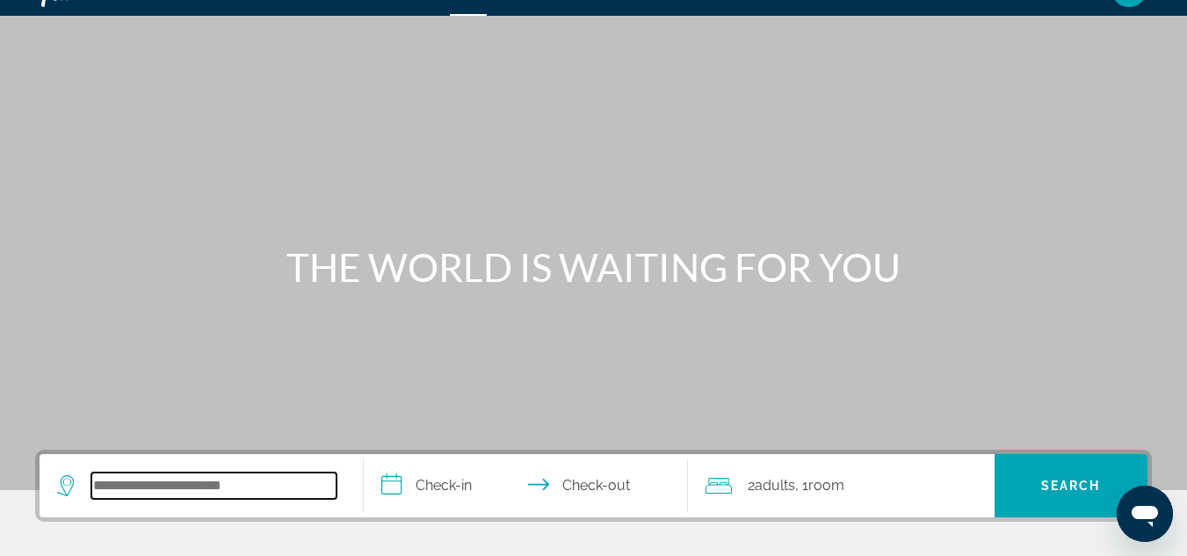
click at [172, 489] on input "Search widget" at bounding box center [213, 486] width 245 height 26
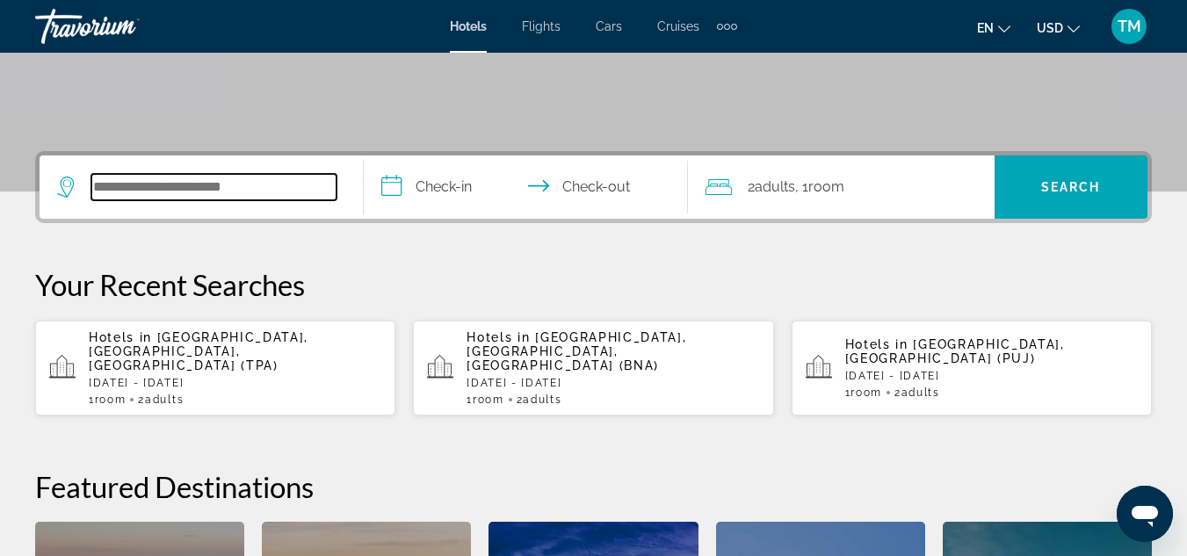
scroll to position [429, 0]
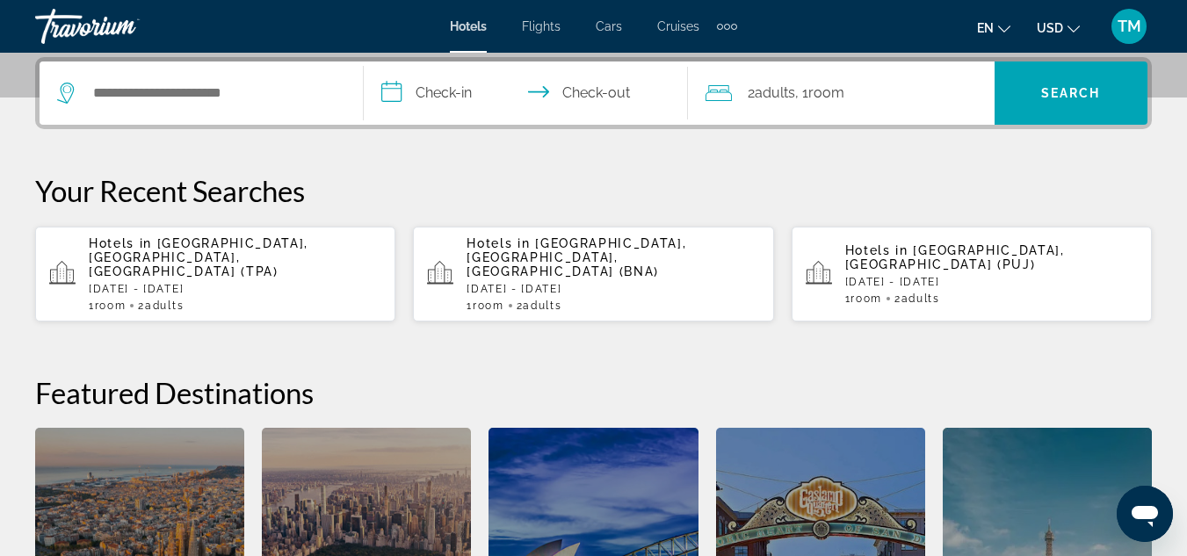
click at [905, 262] on span "Punta Cana, Dominican Republic (PUJ)" at bounding box center [955, 257] width 220 height 28
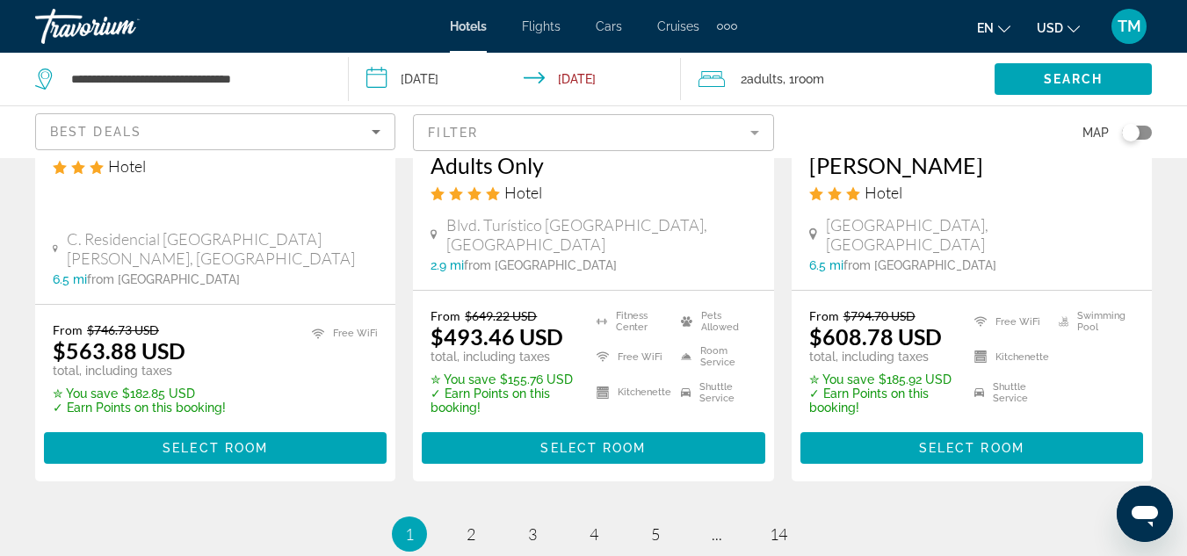
scroll to position [2635, 0]
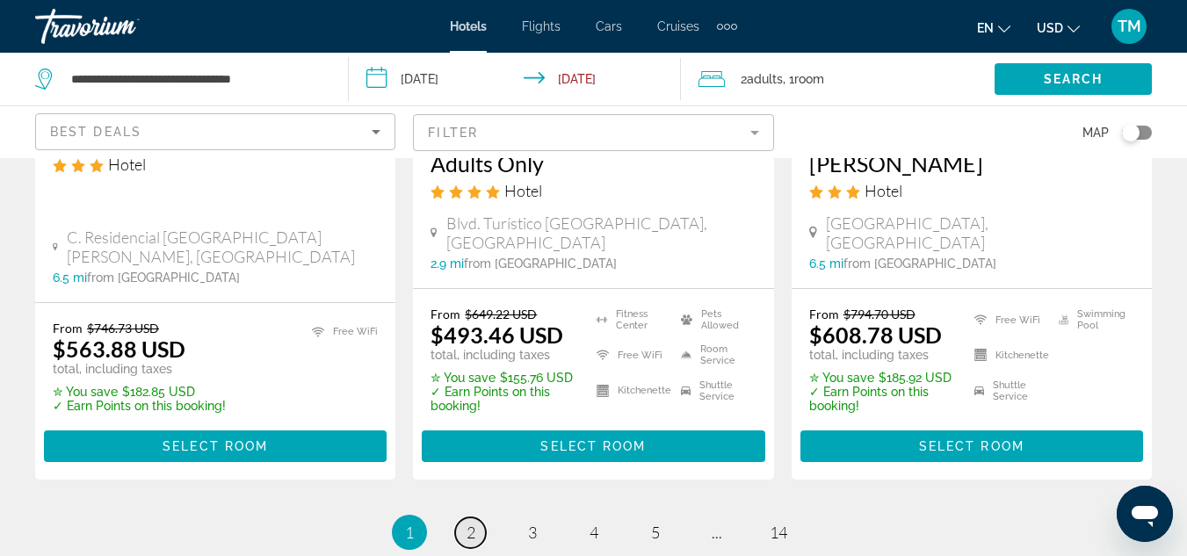
click at [475, 517] on link "page 2" at bounding box center [470, 532] width 31 height 31
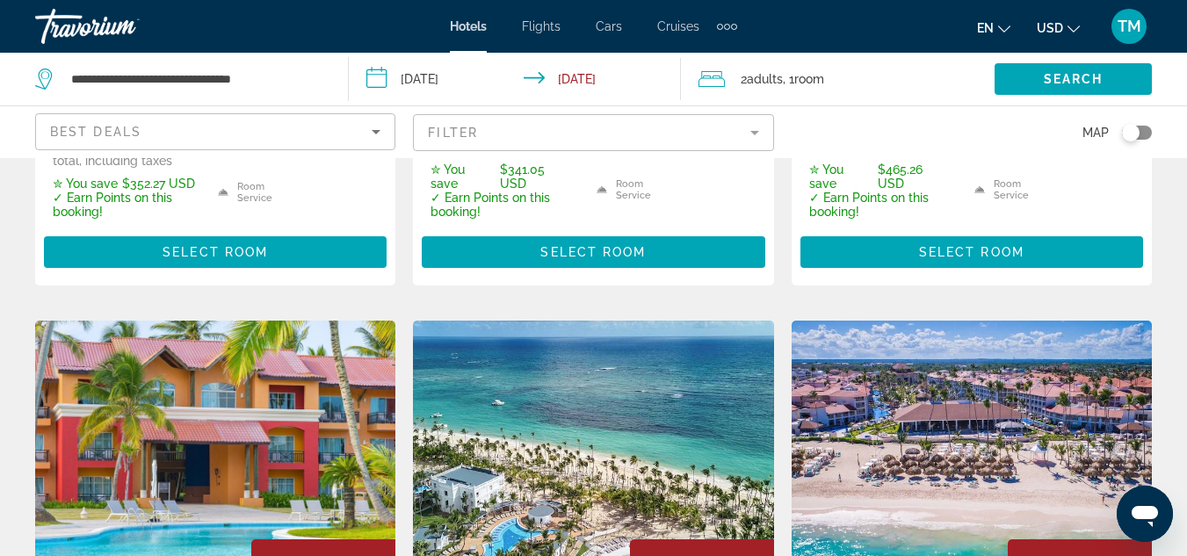
scroll to position [2108, 0]
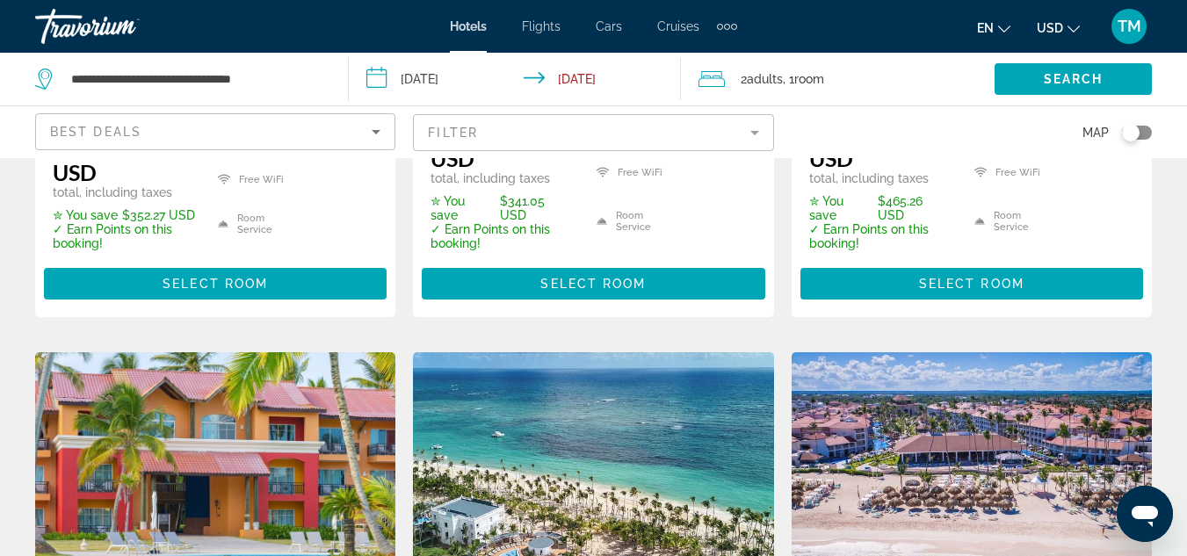
click at [775, 87] on span "2 Adult Adults" at bounding box center [761, 79] width 42 height 25
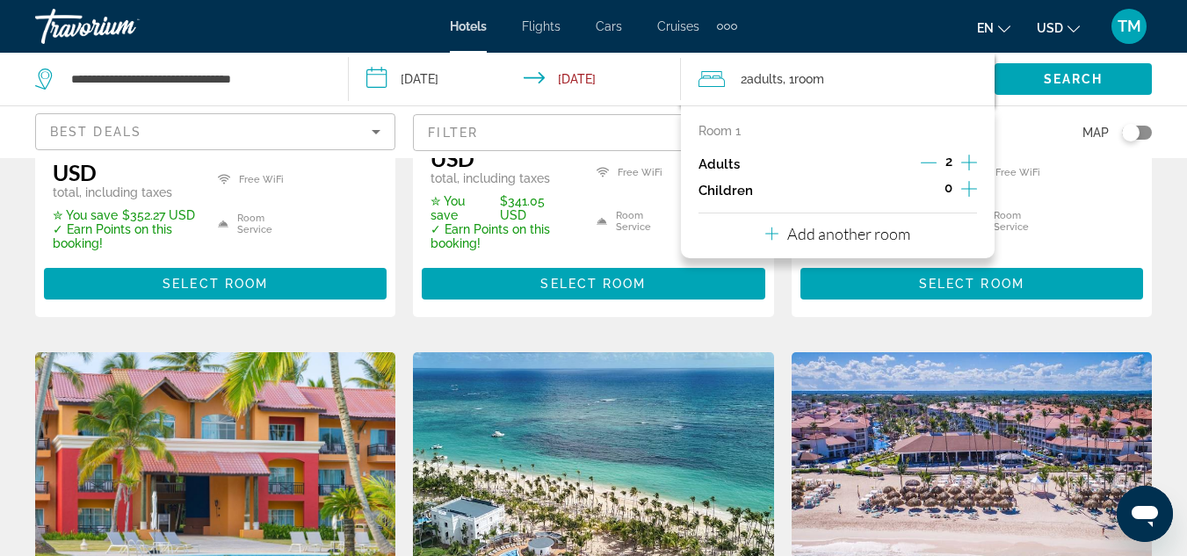
click at [776, 234] on icon "Travelers: 2 adults, 0 children" at bounding box center [771, 233] width 13 height 21
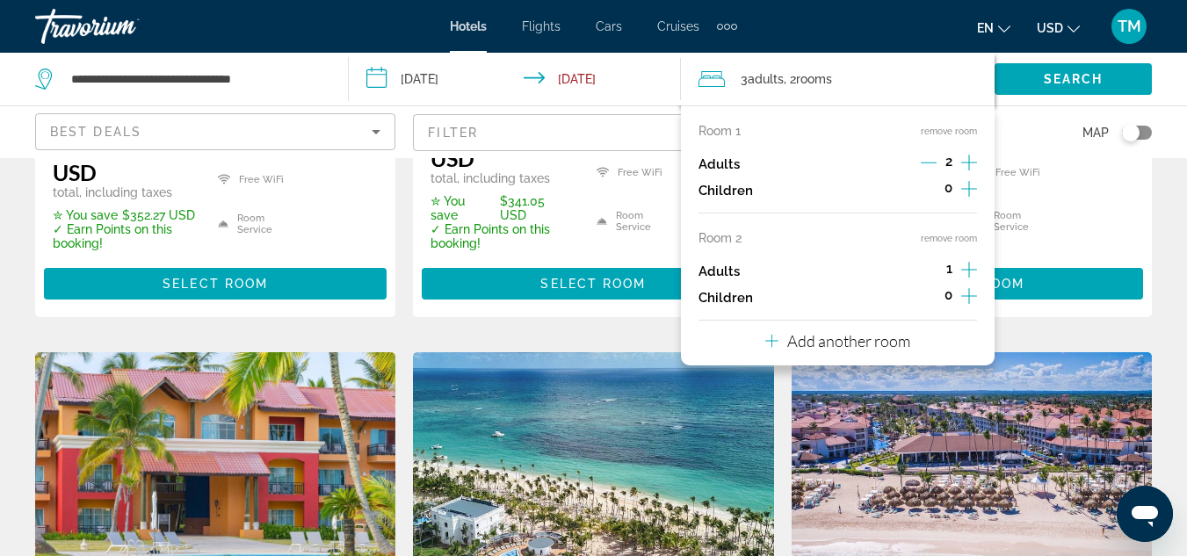
click at [965, 268] on icon "Increment adults" at bounding box center [969, 269] width 16 height 21
click at [1177, 94] on div "Search" at bounding box center [1090, 79] width 192 height 53
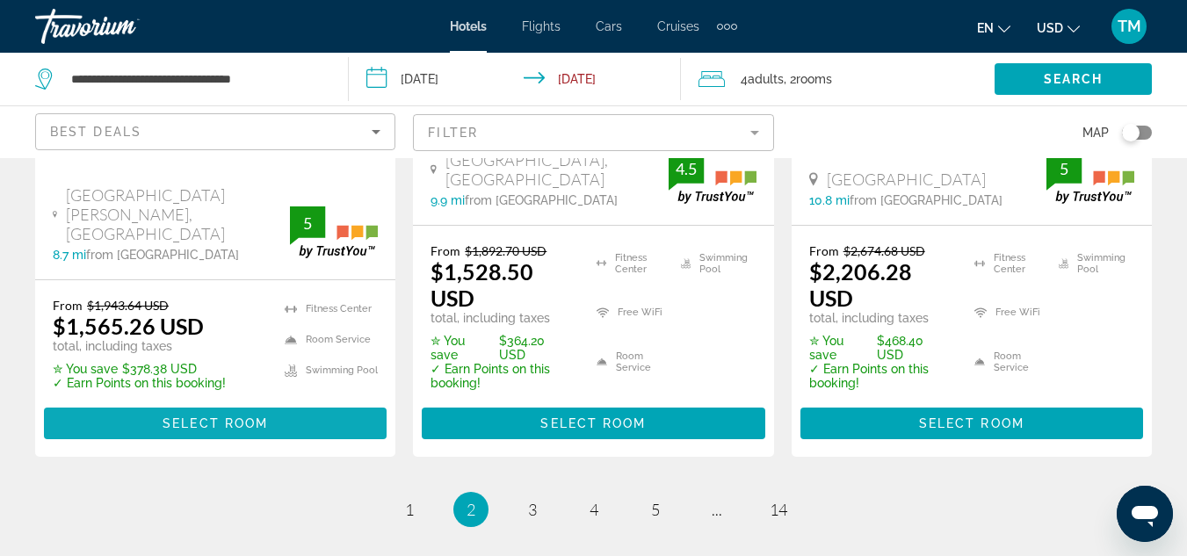
scroll to position [2808, 0]
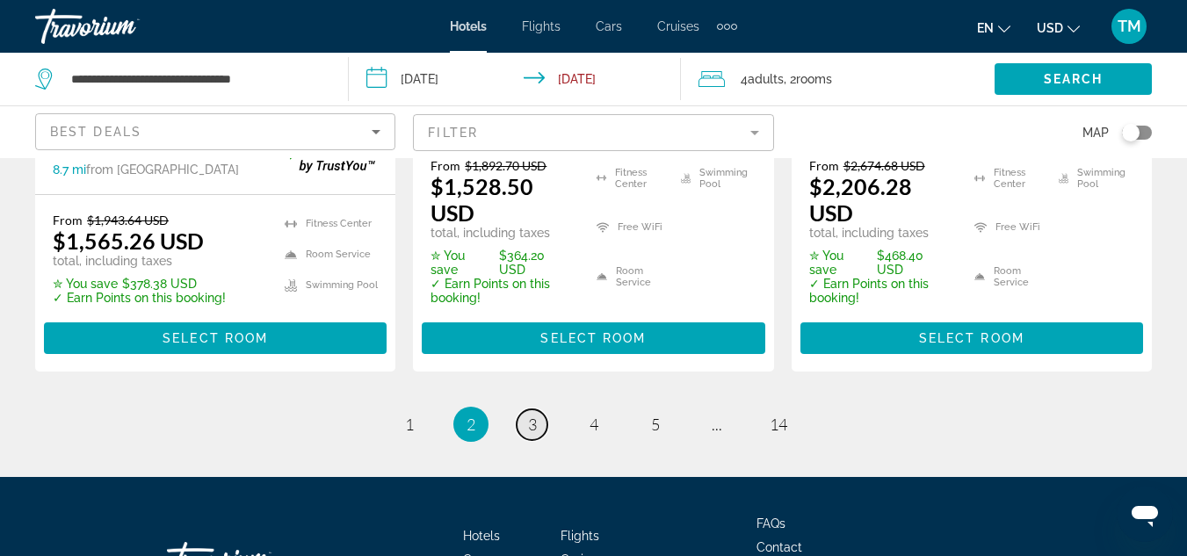
click at [533, 415] on span "3" at bounding box center [532, 424] width 9 height 19
